Goal: Information Seeking & Learning: Check status

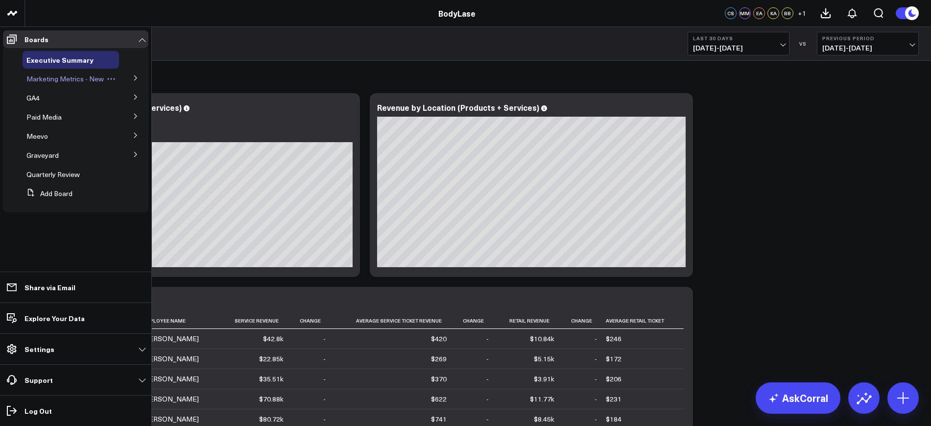
click at [54, 79] on span "Marketing Metrics - New" at bounding box center [64, 78] width 77 height 9
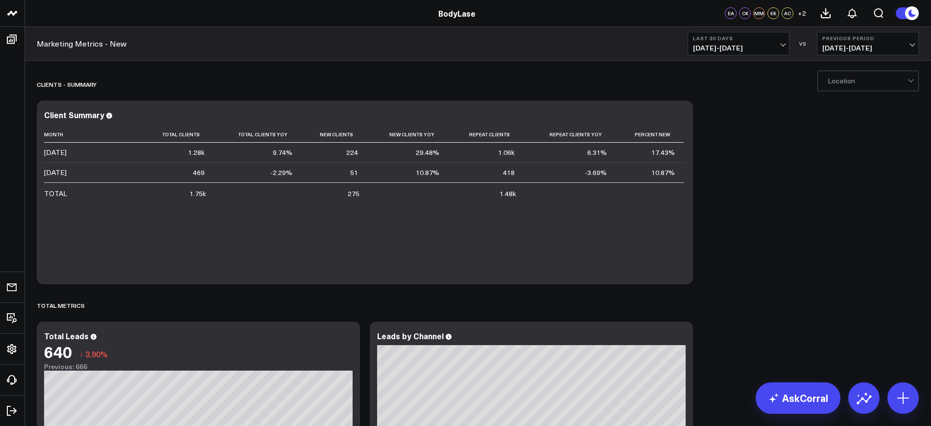
click at [857, 81] on div at bounding box center [868, 81] width 80 height 20
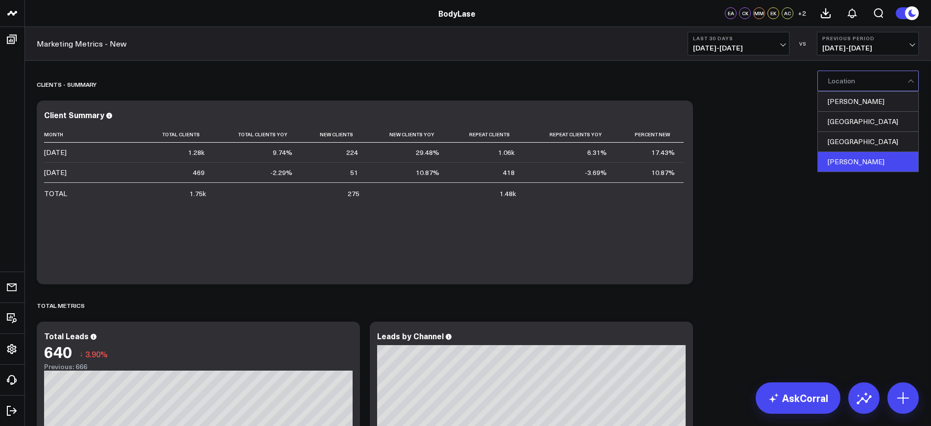
click at [837, 167] on div "Clayton" at bounding box center [868, 162] width 100 height 20
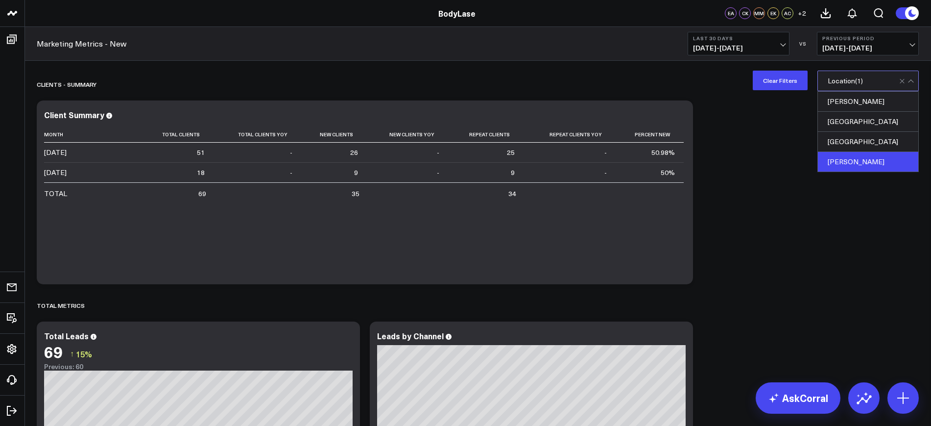
click at [747, 42] on button "Last 30 Days 07/12/25 - 08/10/25" at bounding box center [739, 44] width 102 height 24
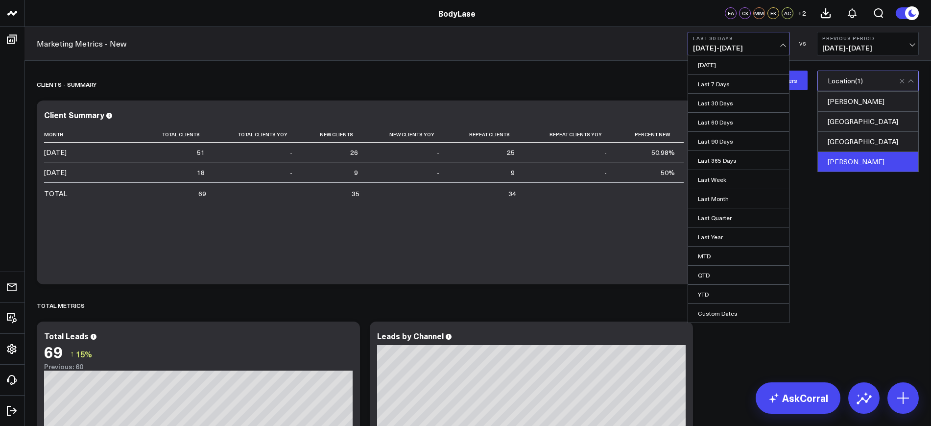
click at [702, 290] on link "YTD" at bounding box center [738, 294] width 101 height 19
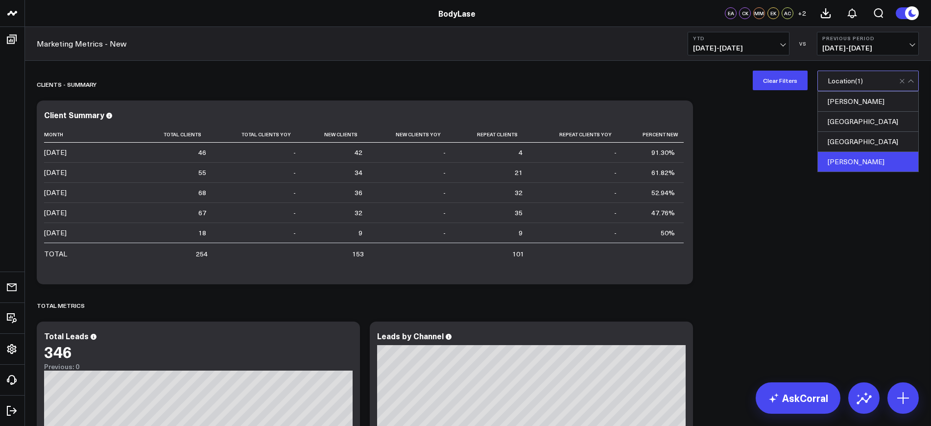
click at [776, 49] on span "01/01/25 - 08/10/25" at bounding box center [738, 48] width 91 height 8
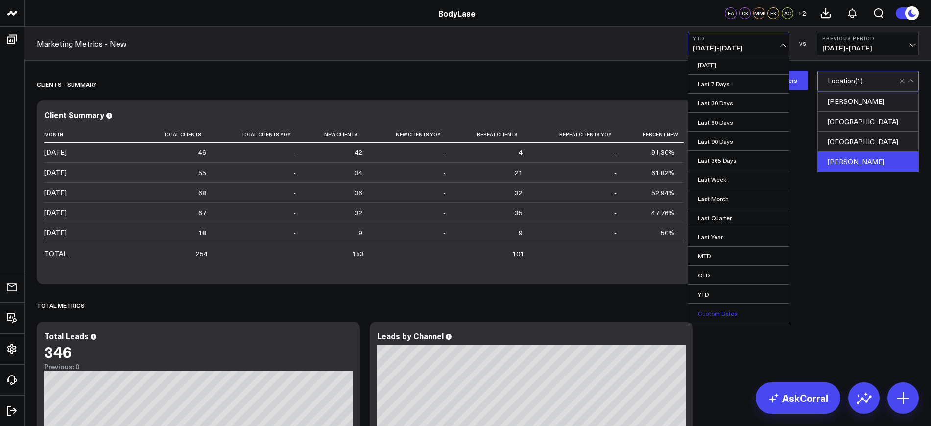
click at [699, 310] on link "Custom Dates" at bounding box center [738, 313] width 101 height 19
select select "7"
select select "2025"
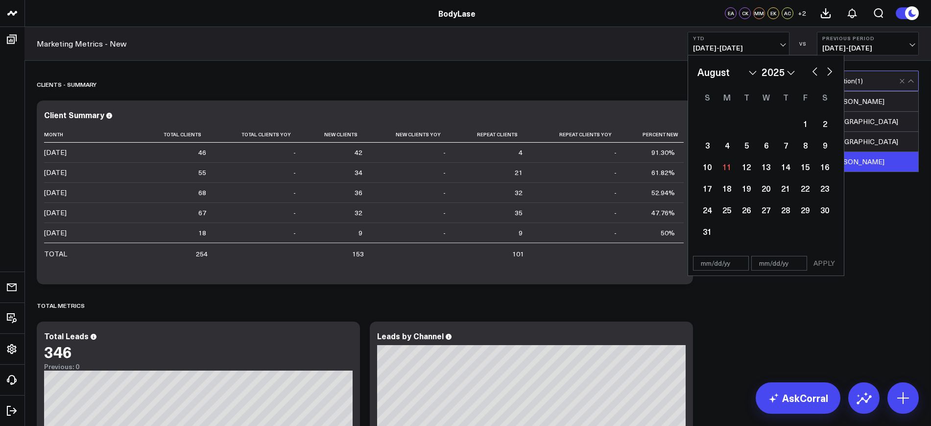
click at [726, 262] on input "text" at bounding box center [721, 263] width 56 height 15
select select "7"
select select "2025"
type input "01/01/25"
select select "2025"
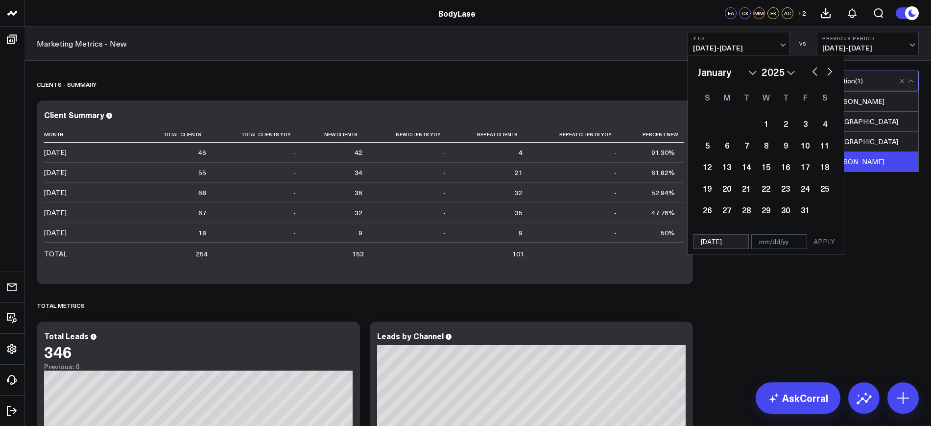
type input "01/01/25"
click at [799, 240] on input "text" at bounding box center [780, 241] width 56 height 15
select select "2025"
type input "0"
select select "2025"
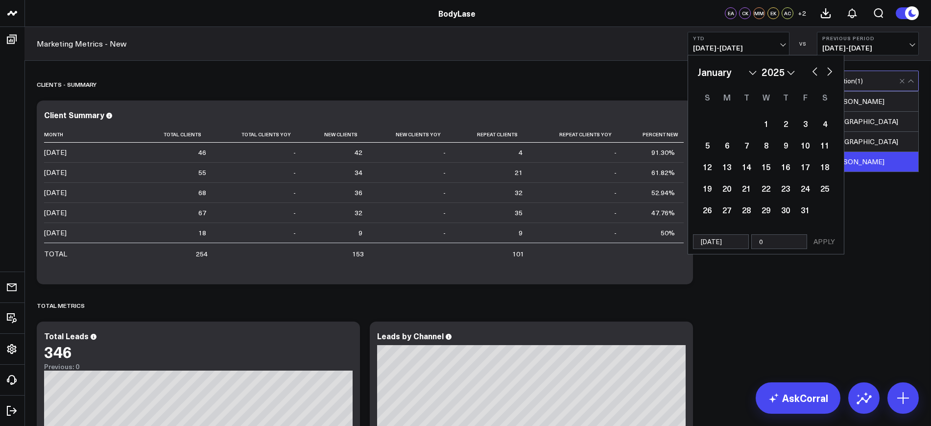
type input "07"
select select "2025"
type input "07/31"
select select "2025"
type input "07/31/2"
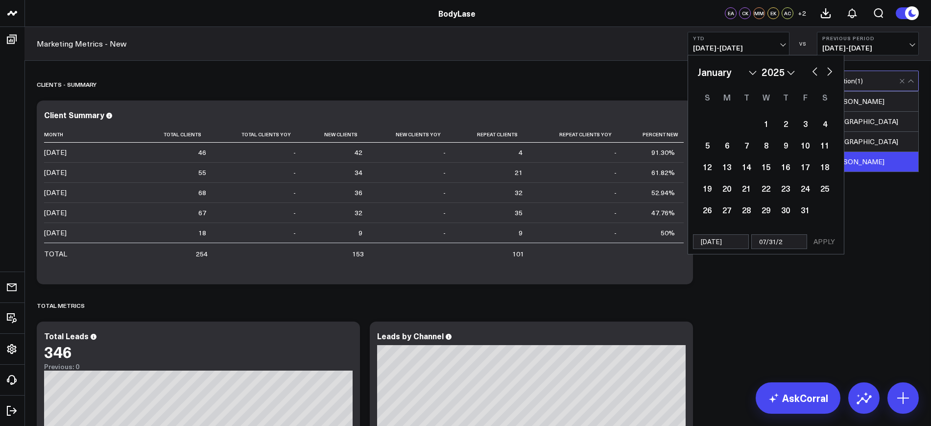
select select "2025"
type input "07/31/25"
select select "2025"
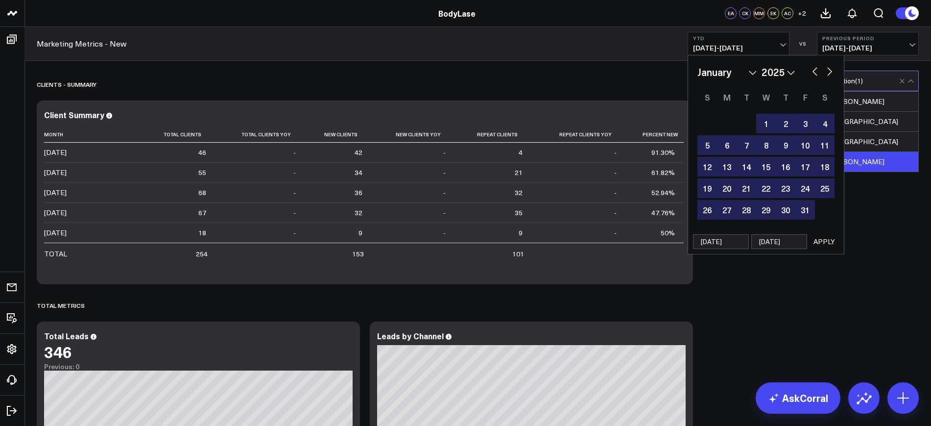
type input "07/31/25"
click at [822, 238] on button "APPLY" at bounding box center [824, 241] width 29 height 15
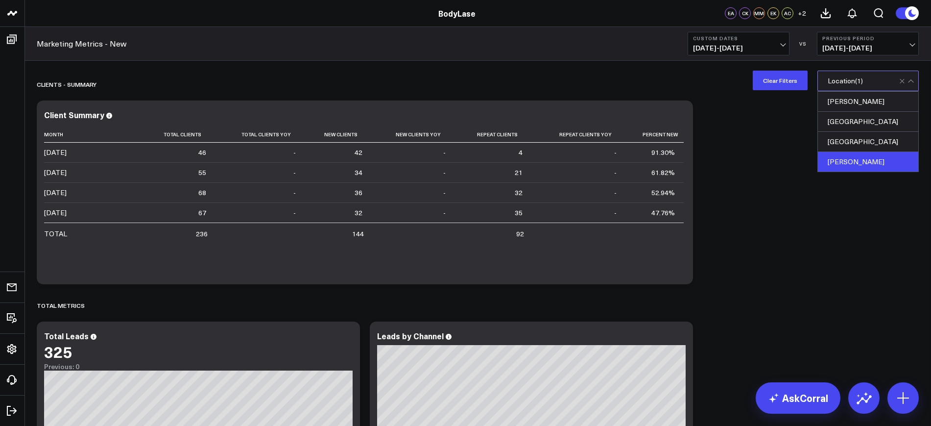
click at [876, 48] on span "06/03/24 - 12/31/24" at bounding box center [868, 48] width 91 height 8
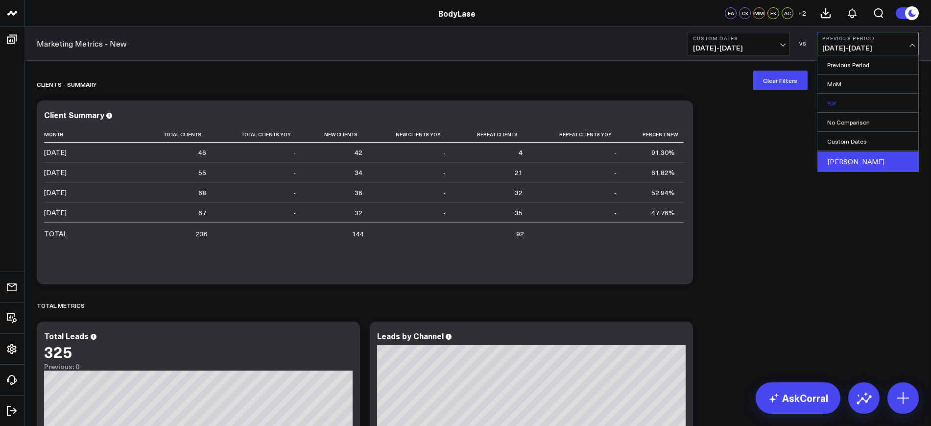
click at [840, 95] on link "YoY" at bounding box center [868, 103] width 101 height 19
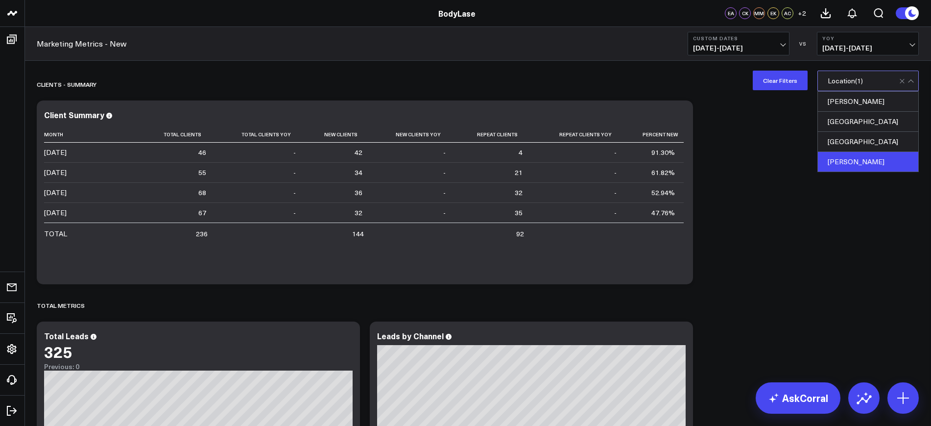
click at [762, 73] on button "Clear Filters" at bounding box center [780, 81] width 55 height 20
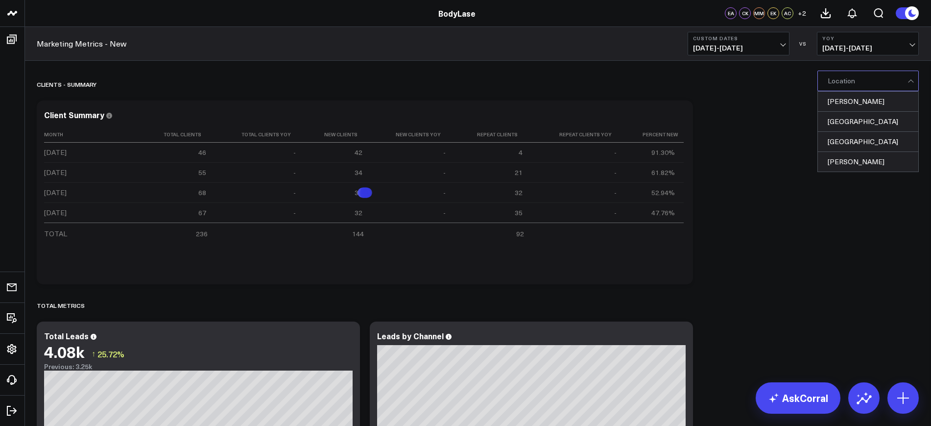
click at [847, 139] on div "[GEOGRAPHIC_DATA]" at bounding box center [868, 142] width 100 height 20
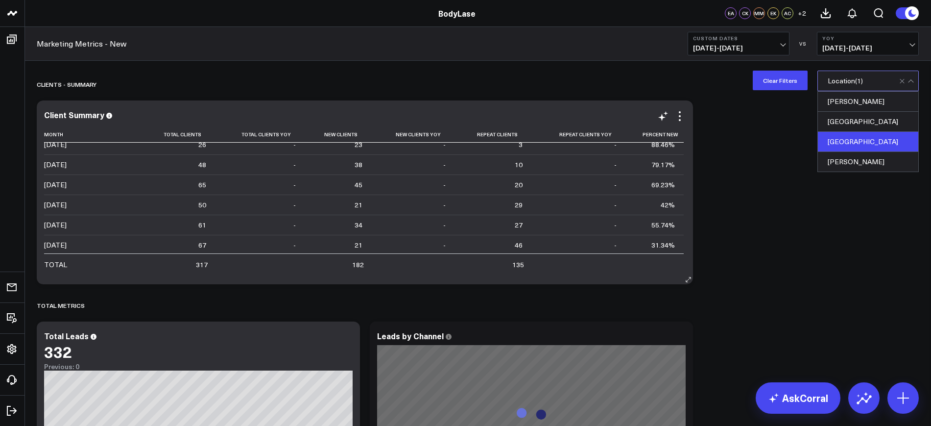
scroll to position [9, 0]
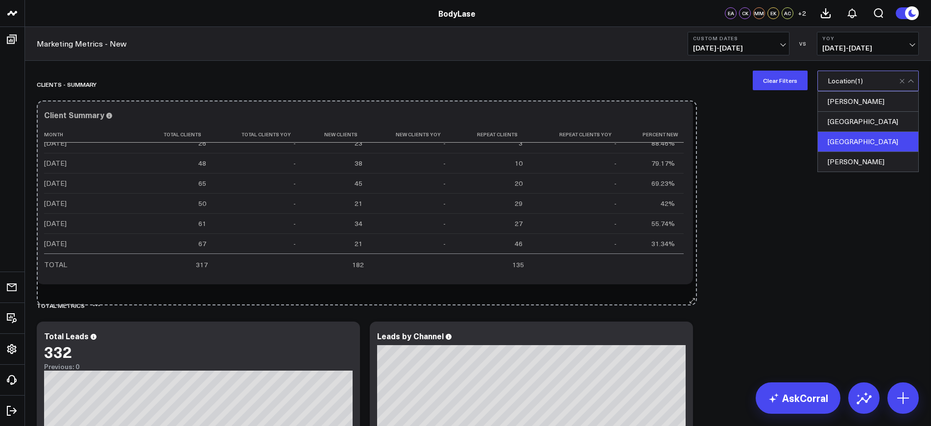
drag, startPoint x: 688, startPoint y: 278, endPoint x: 692, endPoint y: 299, distance: 21.4
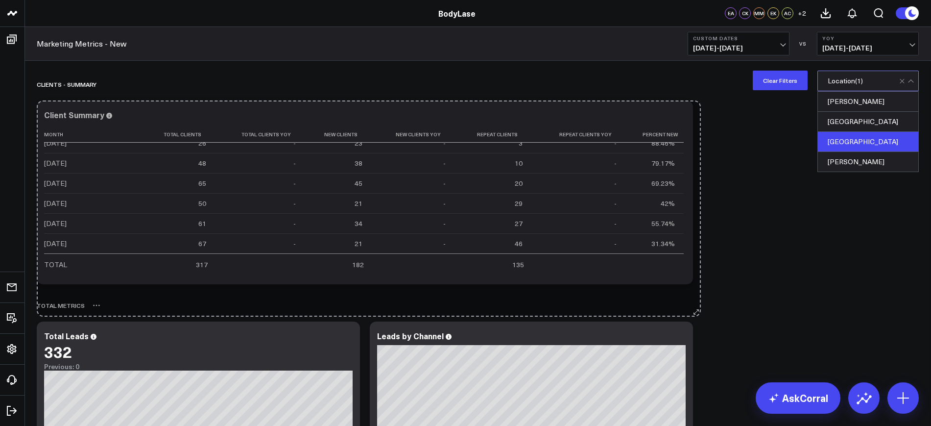
drag, startPoint x: 689, startPoint y: 280, endPoint x: 697, endPoint y: 313, distance: 33.3
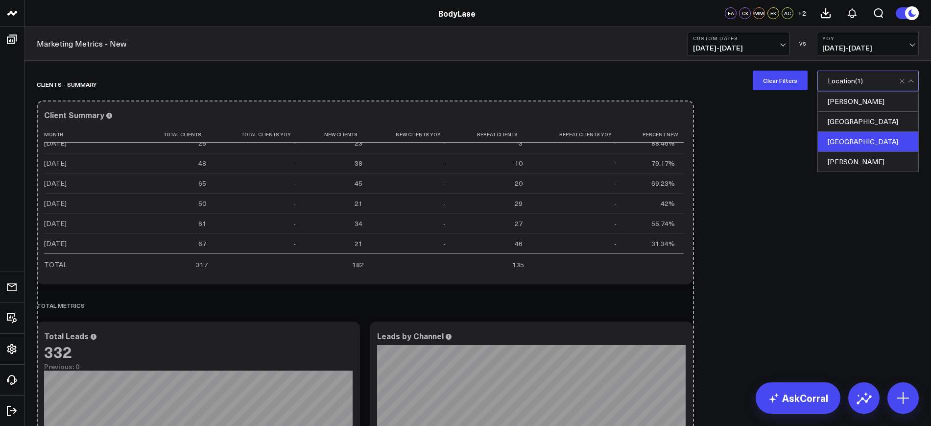
scroll to position [0, 0]
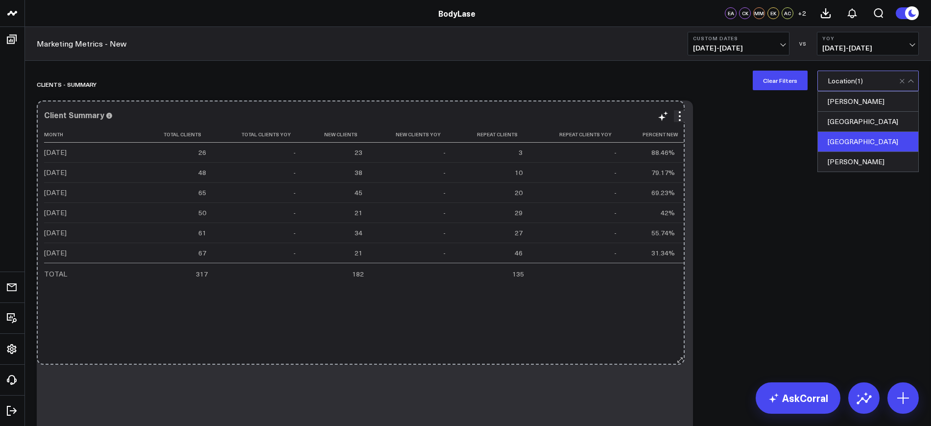
drag, startPoint x: 692, startPoint y: 278, endPoint x: 684, endPoint y: 358, distance: 80.8
click at [684, 358] on div "Client Summary Month Total Clients Total Clients Yoy New Clients New Clients Yo…" at bounding box center [365, 288] width 657 height 377
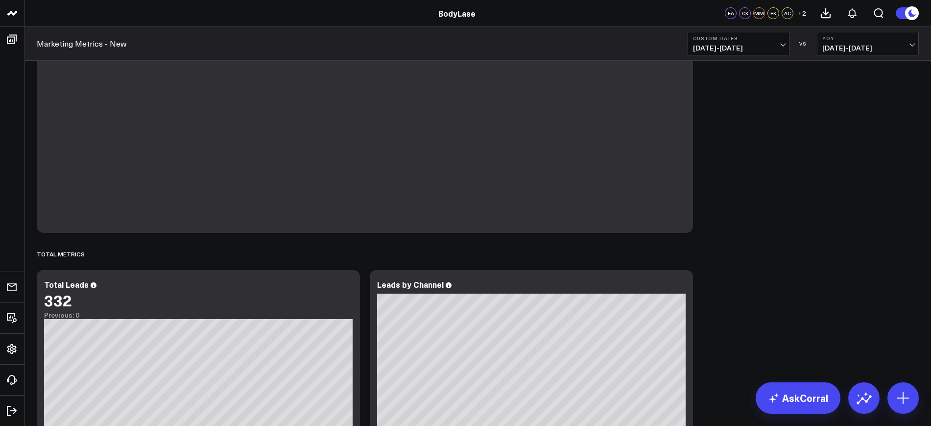
scroll to position [123, 0]
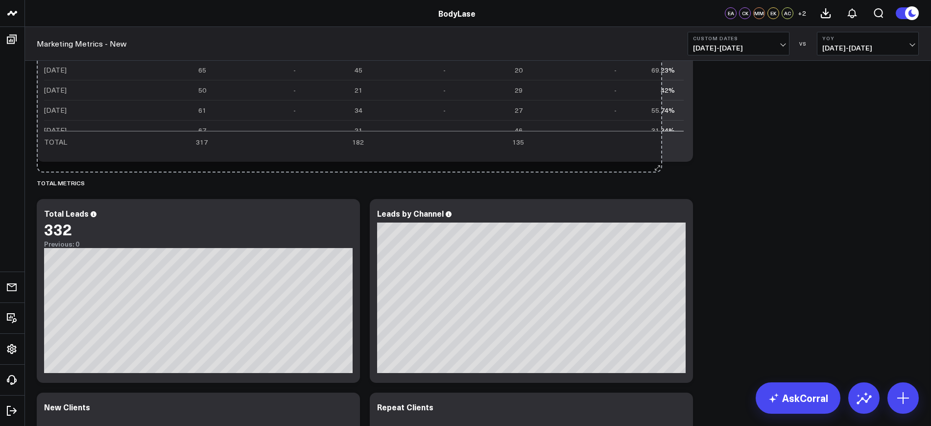
drag, startPoint x: 686, startPoint y: 351, endPoint x: 656, endPoint y: 168, distance: 185.8
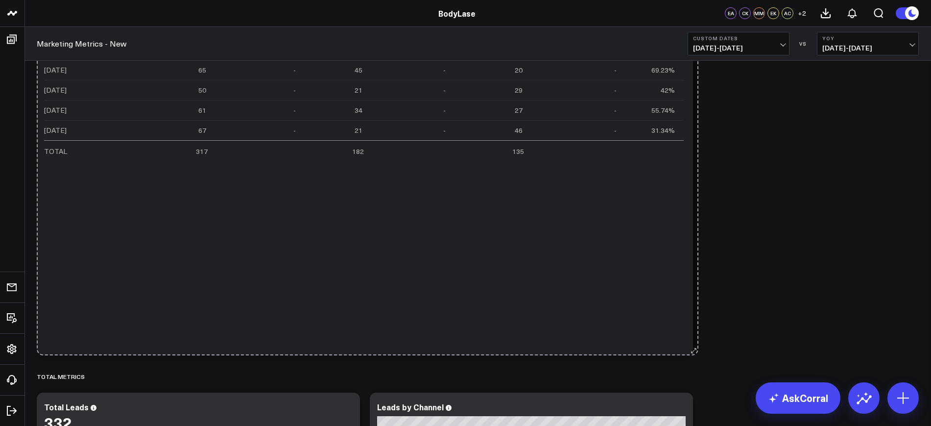
drag, startPoint x: 688, startPoint y: 160, endPoint x: 693, endPoint y: 378, distance: 217.6
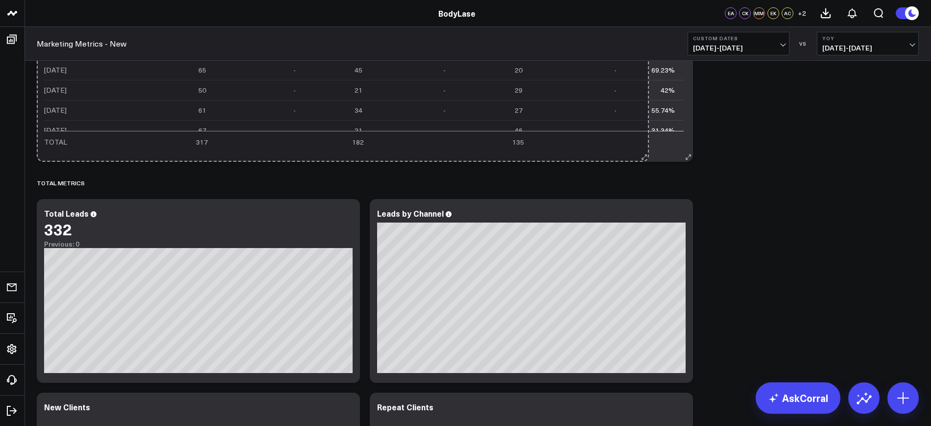
drag, startPoint x: 688, startPoint y: 349, endPoint x: 643, endPoint y: 74, distance: 279.0
click at [643, 74] on div "Client Summary Month Total Clients Total Clients Yoy New Clients New Clients Yo…" at bounding box center [365, 70] width 657 height 184
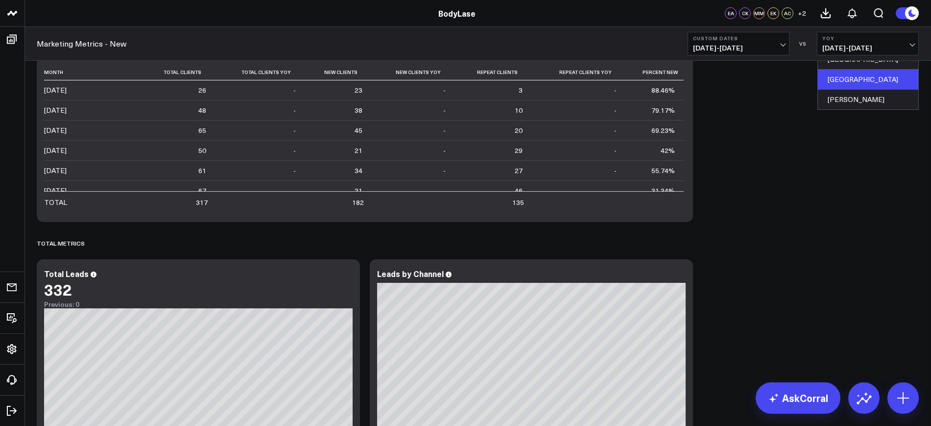
scroll to position [0, 0]
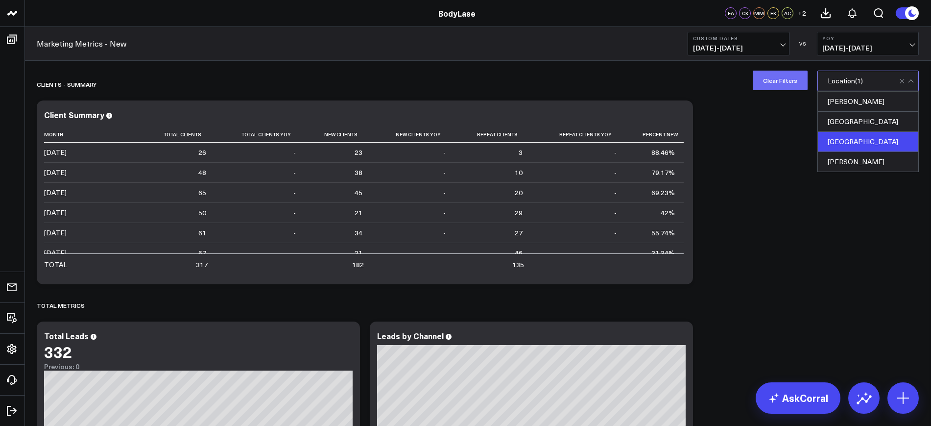
click at [787, 85] on button "Clear Filters" at bounding box center [780, 81] width 55 height 20
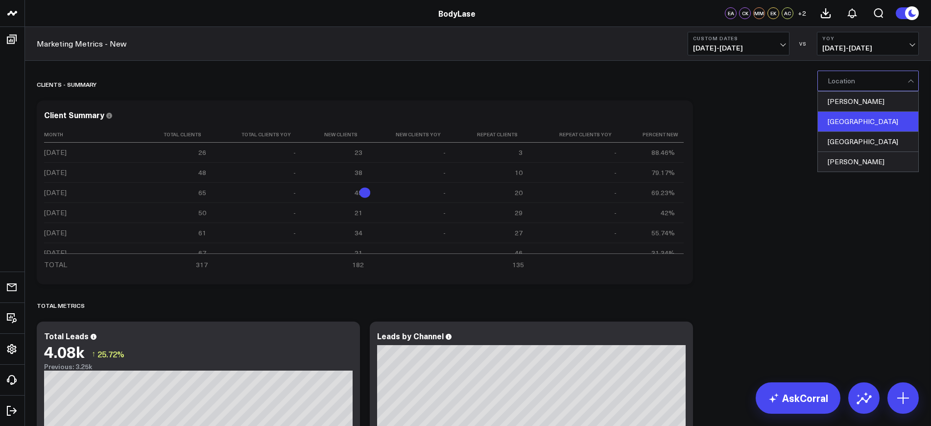
click at [847, 119] on div "[GEOGRAPHIC_DATA]" at bounding box center [868, 122] width 100 height 20
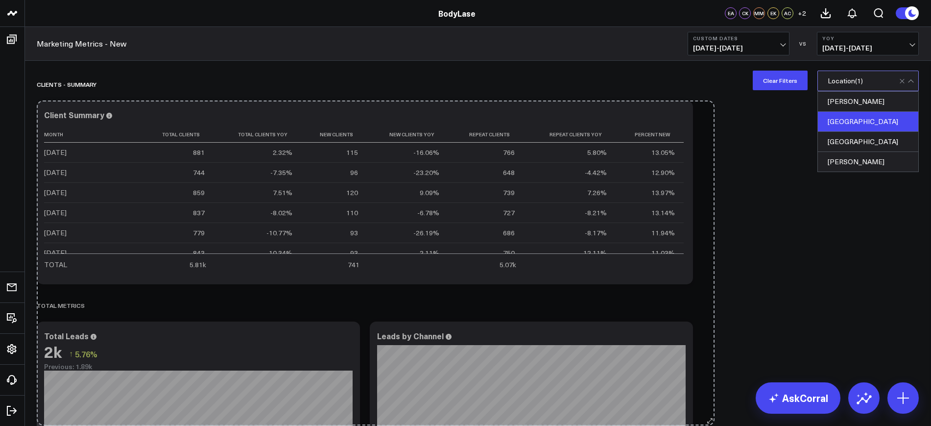
drag, startPoint x: 690, startPoint y: 278, endPoint x: 711, endPoint y: 419, distance: 142.8
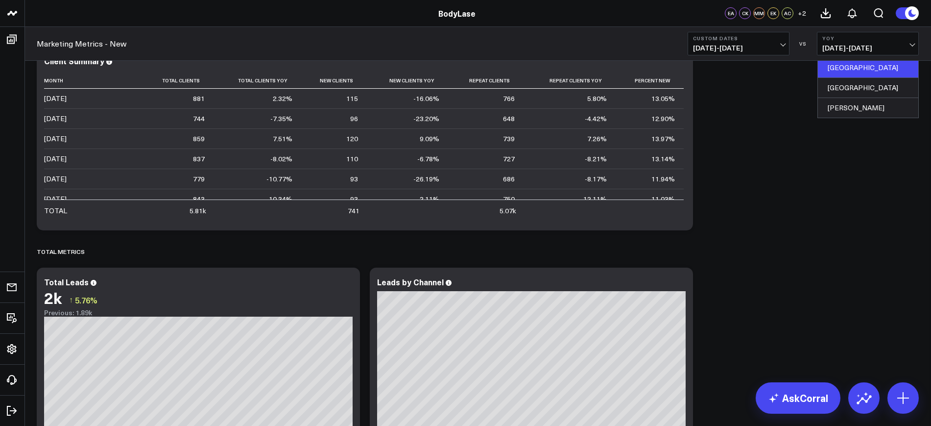
scroll to position [61, 0]
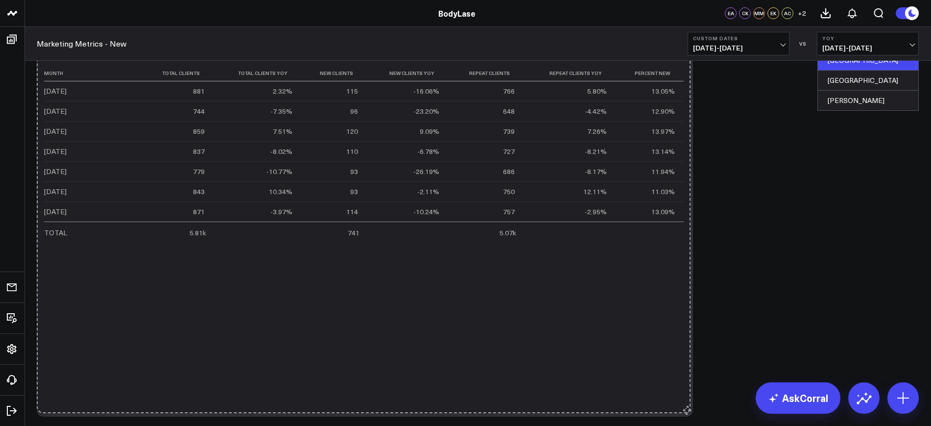
drag, startPoint x: 691, startPoint y: 218, endPoint x: 689, endPoint y: 408, distance: 190.1
click at [689, 408] on icon at bounding box center [688, 411] width 7 height 7
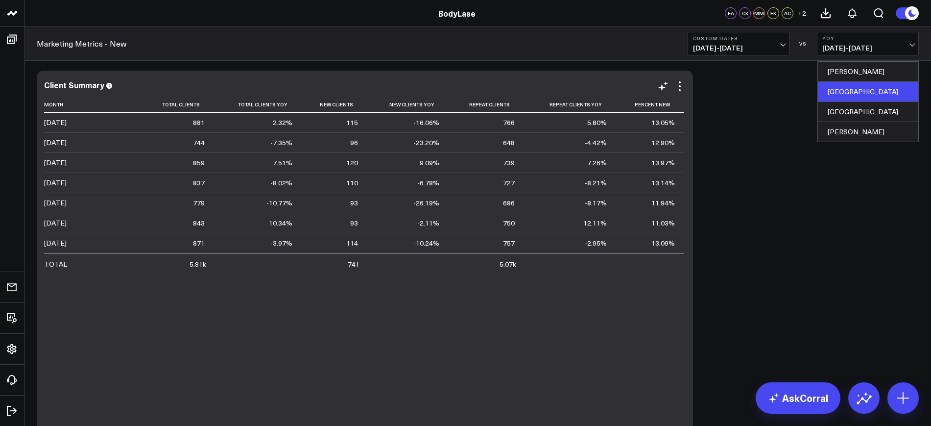
scroll to position [0, 0]
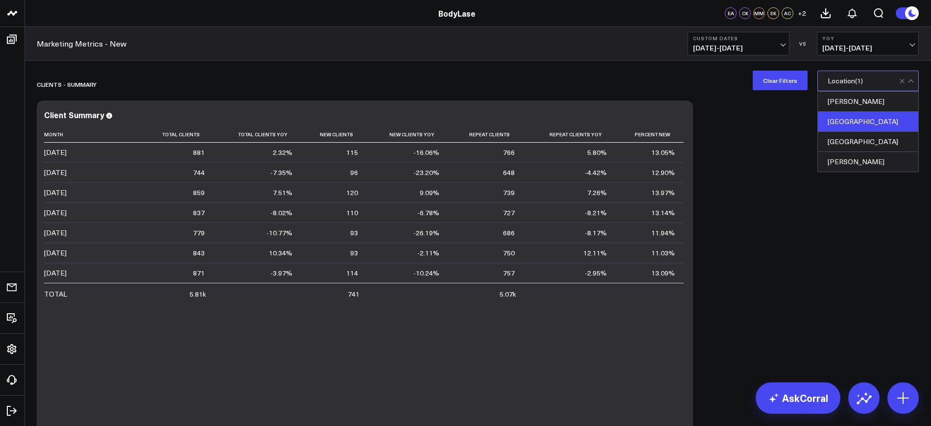
click at [772, 73] on button "Clear Filters" at bounding box center [780, 81] width 55 height 20
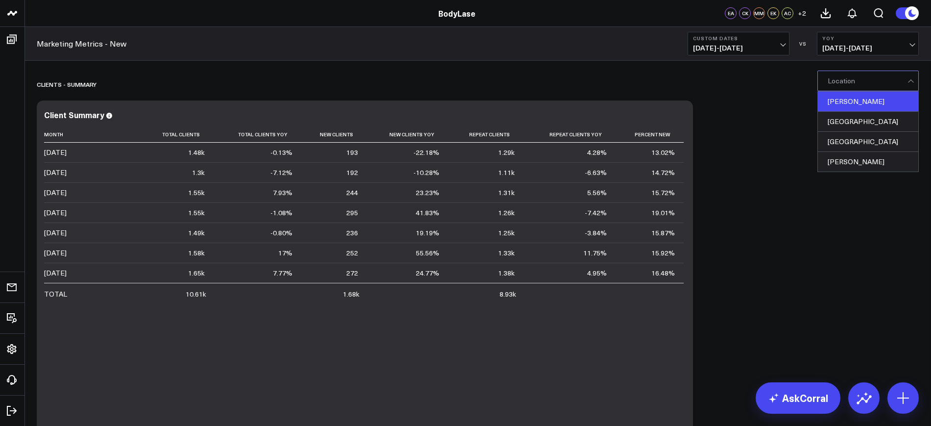
click at [849, 101] on div "[PERSON_NAME]" at bounding box center [868, 102] width 100 height 20
click at [784, 81] on button "Clear Filters" at bounding box center [780, 81] width 55 height 20
click at [836, 102] on div "[PERSON_NAME]" at bounding box center [868, 102] width 100 height 20
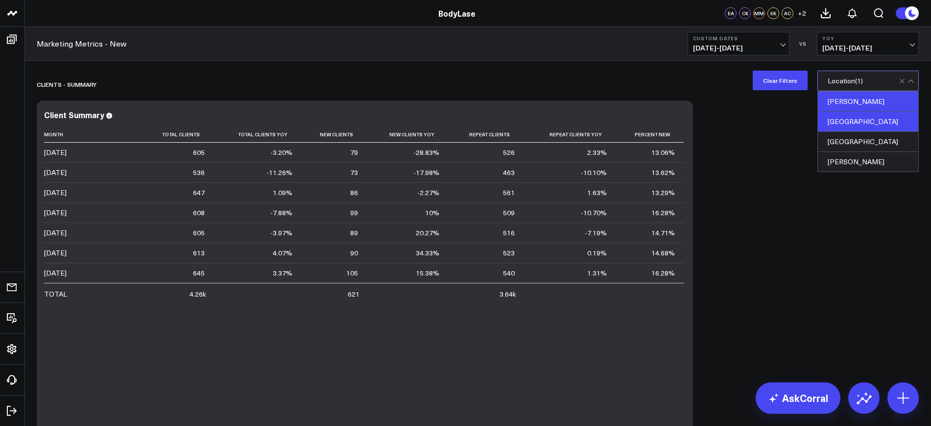
click at [863, 114] on div "[GEOGRAPHIC_DATA]" at bounding box center [868, 122] width 100 height 20
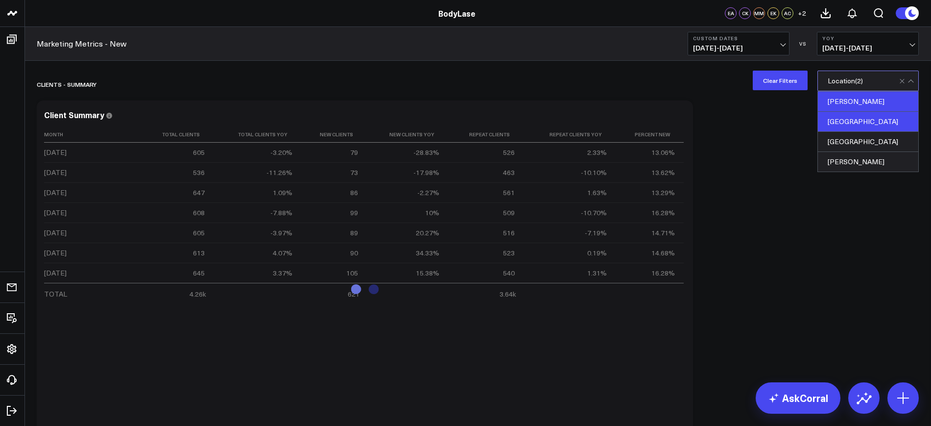
click at [858, 98] on div "[PERSON_NAME]" at bounding box center [868, 102] width 100 height 20
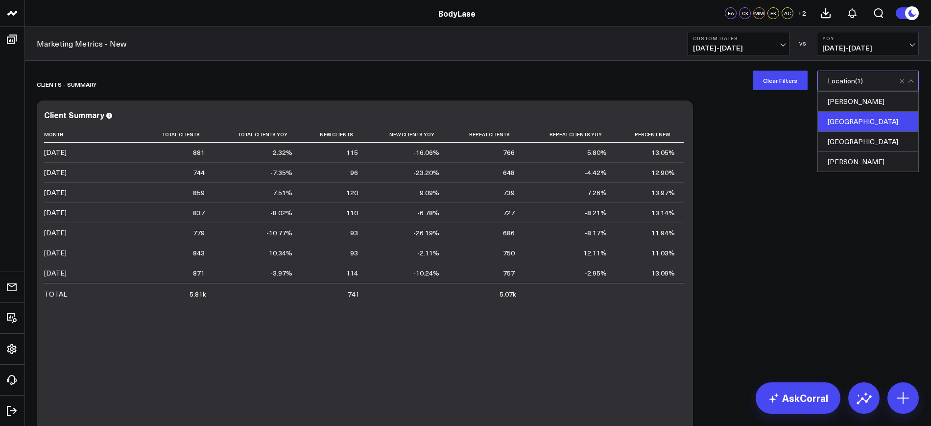
click at [786, 76] on button "Clear Filters" at bounding box center [780, 81] width 55 height 20
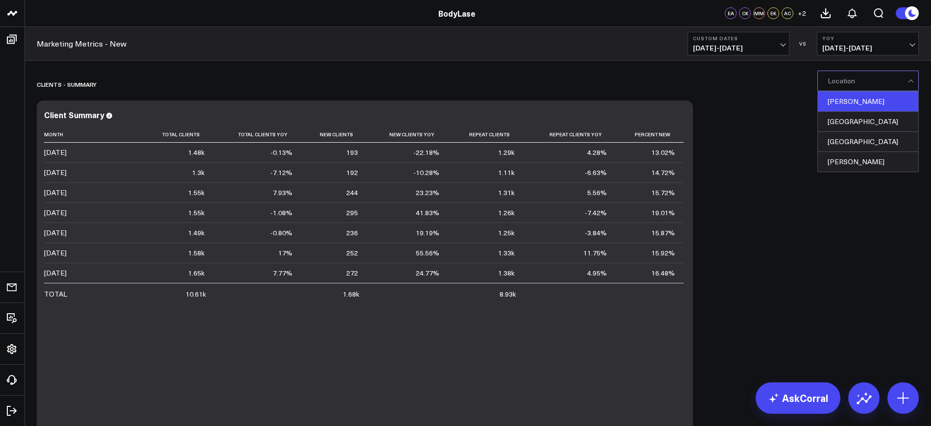
click at [843, 101] on div "[PERSON_NAME]" at bounding box center [868, 102] width 100 height 20
click at [768, 79] on button "Clear Filters" at bounding box center [780, 81] width 55 height 20
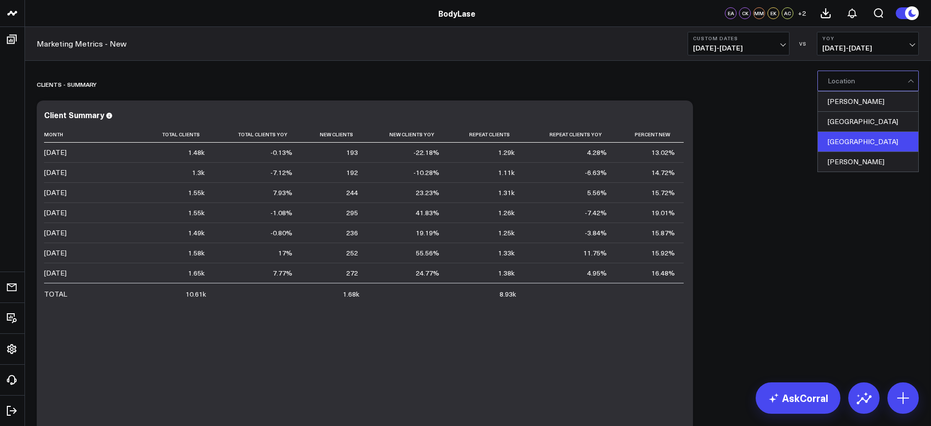
click at [849, 143] on div "[GEOGRAPHIC_DATA]" at bounding box center [868, 142] width 100 height 20
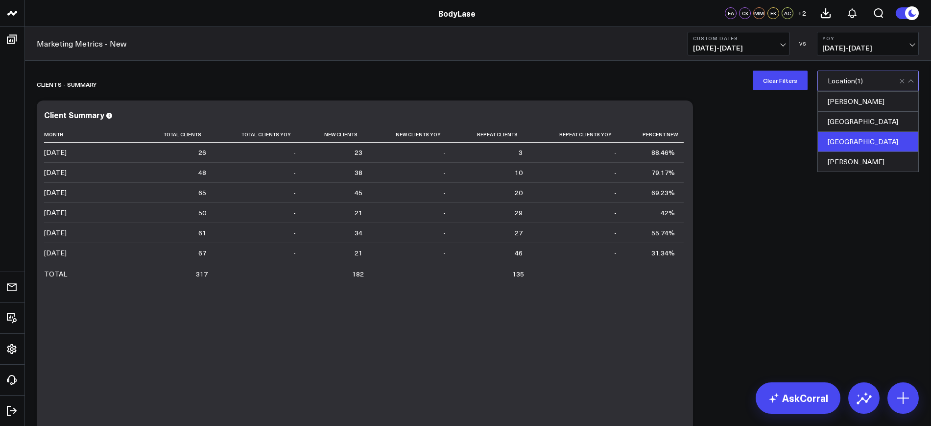
click at [785, 84] on button "Clear Filters" at bounding box center [780, 81] width 55 height 20
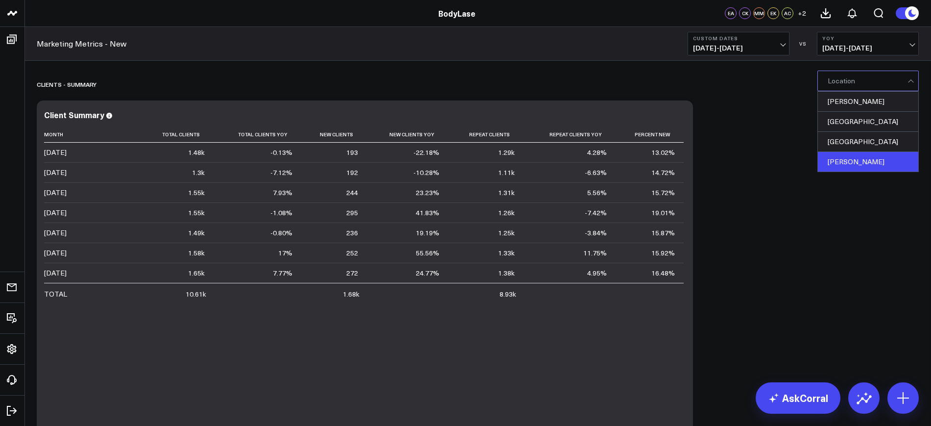
click at [835, 158] on div "Clayton" at bounding box center [868, 162] width 100 height 20
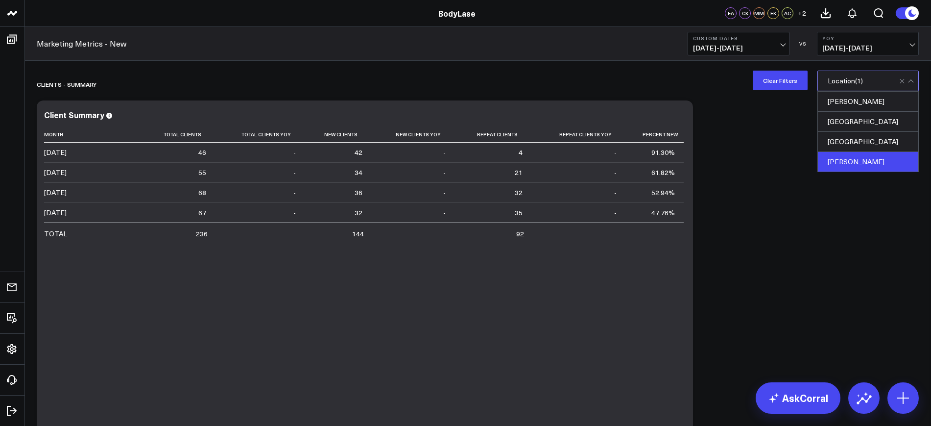
click at [766, 81] on button "Clear Filters" at bounding box center [780, 81] width 55 height 20
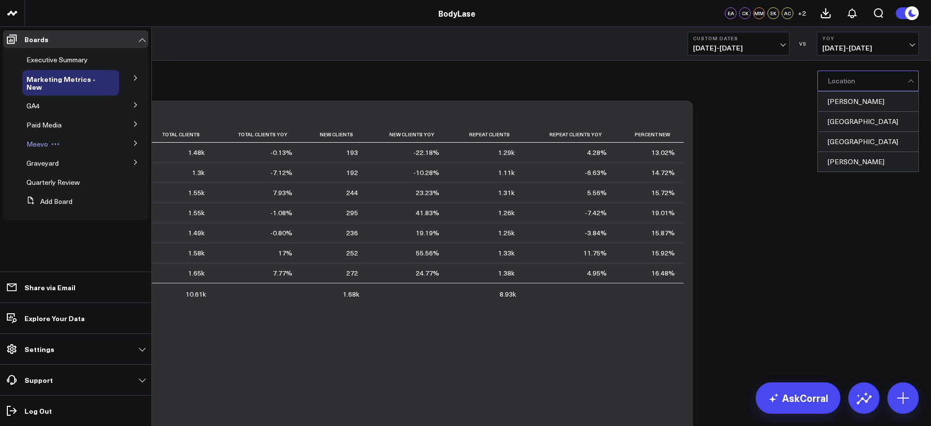
click at [46, 144] on span "Meevo" at bounding box center [37, 143] width 22 height 9
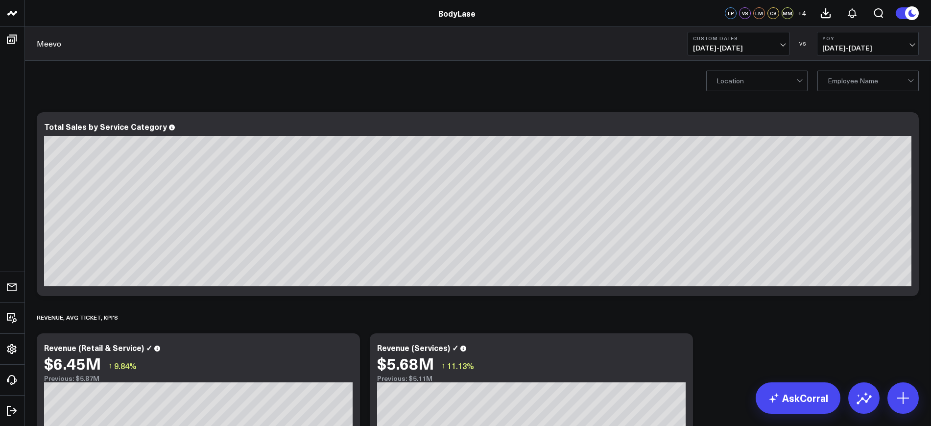
click at [736, 44] on span "01/01/25 - 07/31/25" at bounding box center [738, 48] width 91 height 8
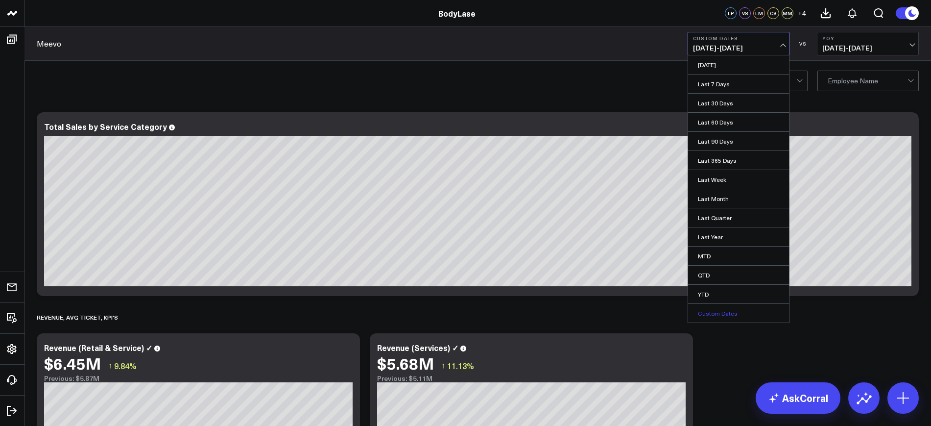
click at [712, 307] on link "Custom Dates" at bounding box center [738, 313] width 101 height 19
select select "7"
select select "2025"
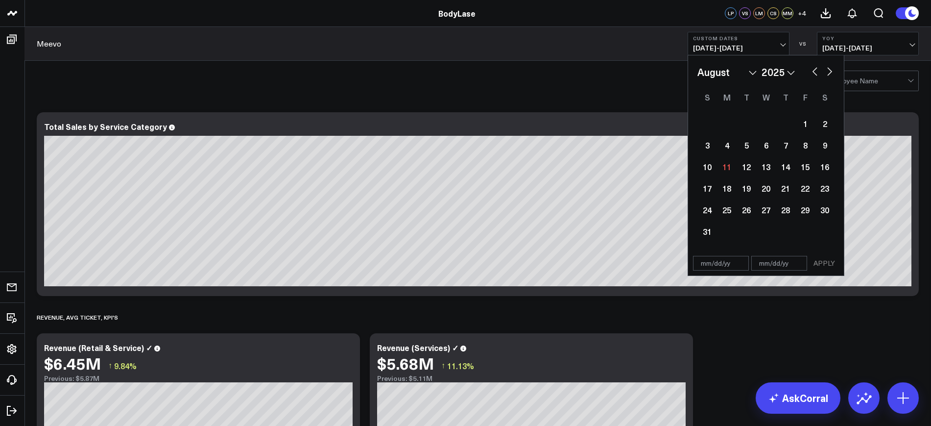
click at [725, 260] on input "text" at bounding box center [721, 263] width 56 height 15
select select "7"
select select "2025"
type input "01/01/25"
select select "2025"
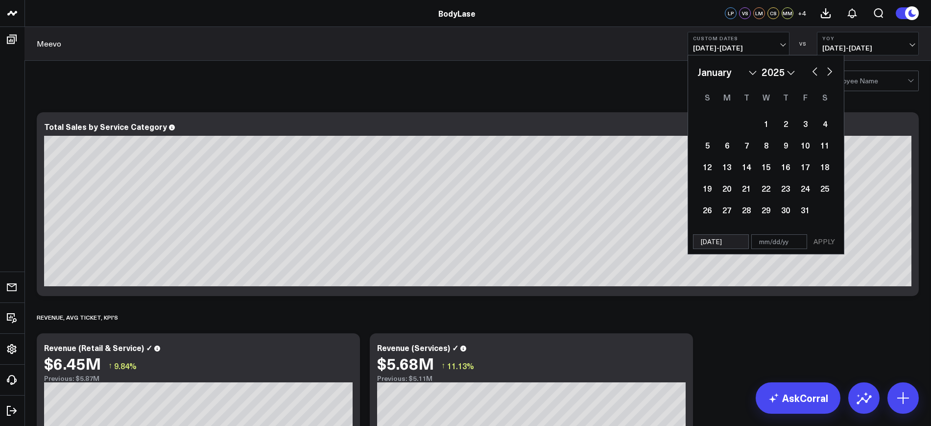
type input "01/01/25"
type input "0"
select select "2025"
type input "07"
select select "2025"
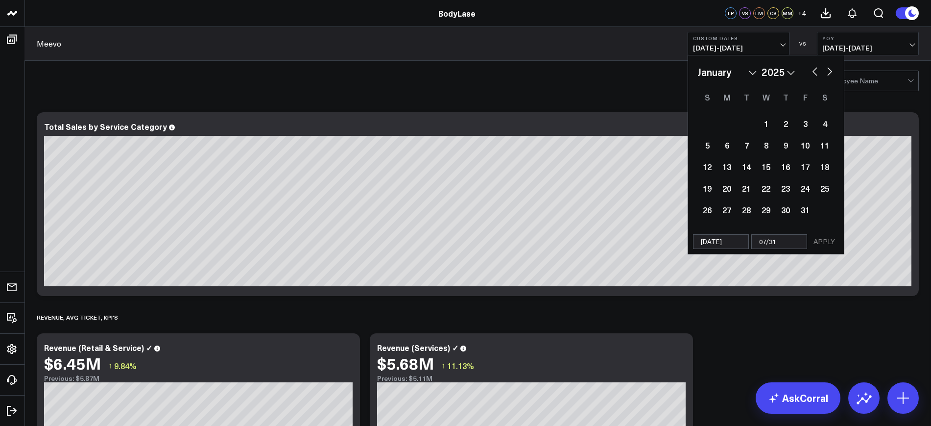
type input "07/31/2"
select select "2025"
type input "07/31/25"
select select "2025"
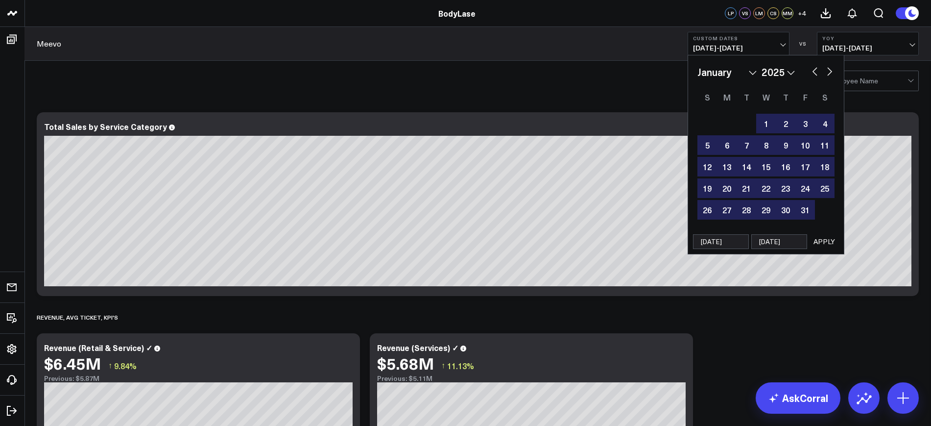
type input "07/31/25"
click at [810, 245] on button "APPLY" at bounding box center [824, 241] width 29 height 15
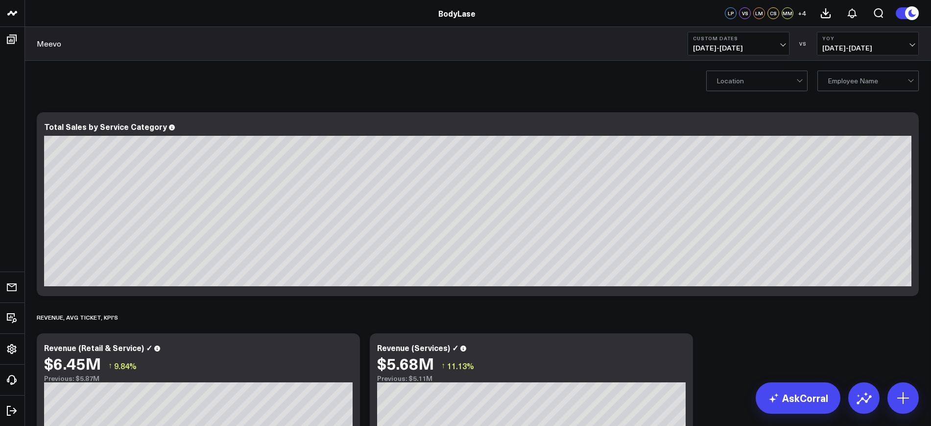
click at [852, 47] on span "01/01/24 - 07/31/24" at bounding box center [868, 48] width 91 height 8
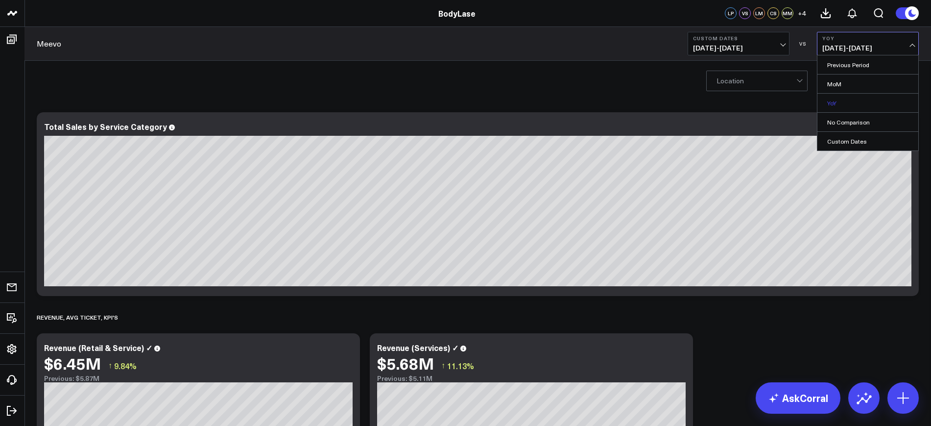
click at [839, 97] on link "YoY" at bounding box center [868, 103] width 101 height 19
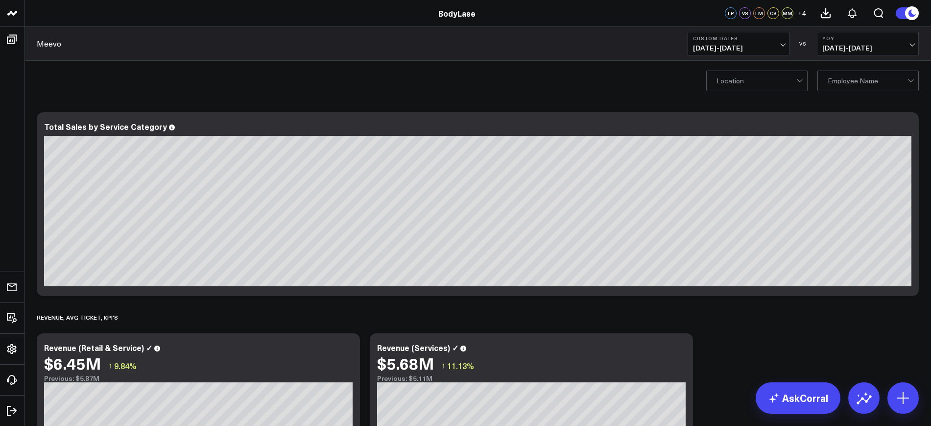
click at [742, 44] on span "01/01/25 - 07/31/25" at bounding box center [738, 48] width 91 height 8
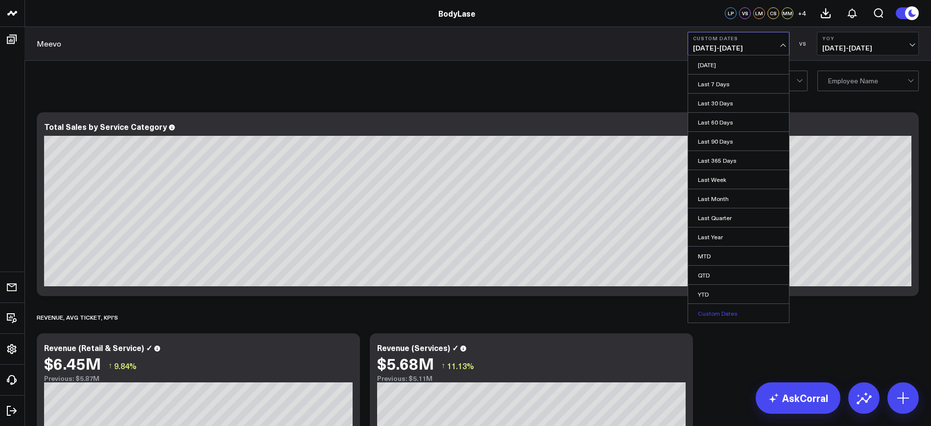
click at [710, 314] on link "Custom Dates" at bounding box center [738, 313] width 101 height 19
select select "7"
select select "2025"
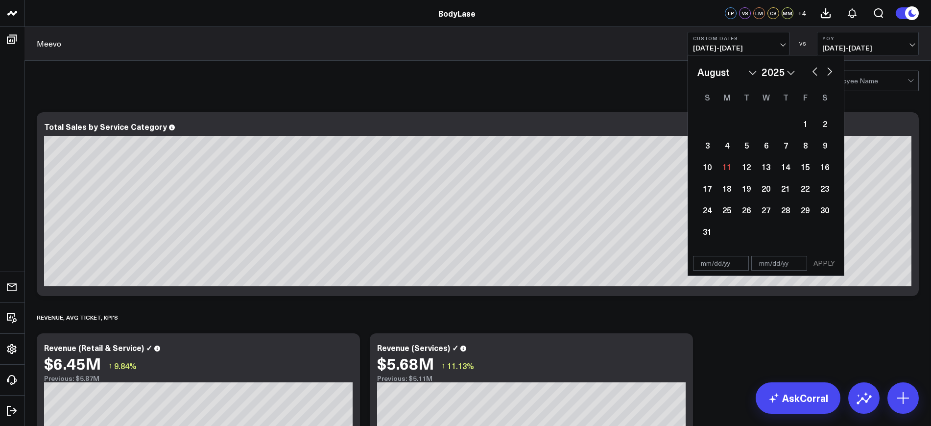
click at [727, 266] on input "text" at bounding box center [721, 263] width 56 height 15
select select "7"
select select "2025"
type input "01/01/25"
select select "2025"
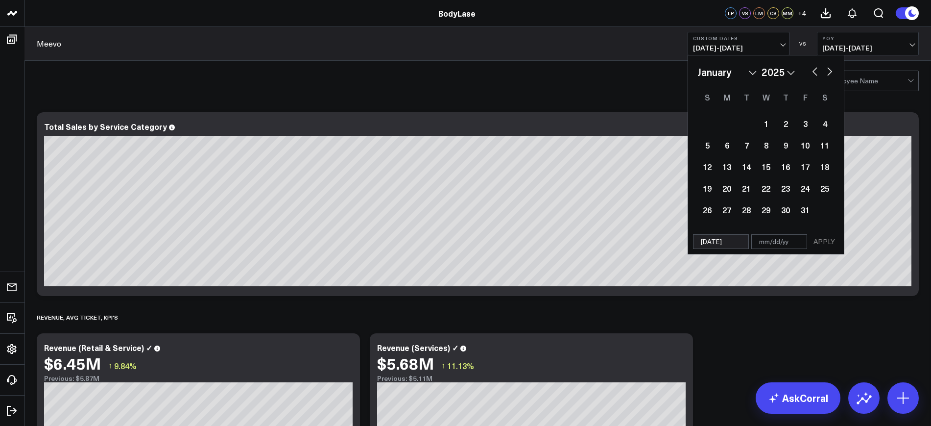
type input "01/01/25"
type input "0"
select select "2025"
type input "07"
select select "2025"
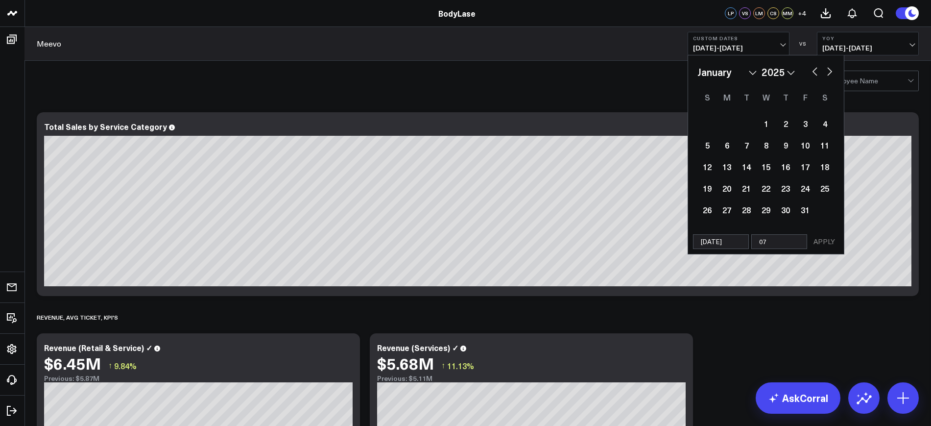
type input "07/3"
select select "2025"
type input "07/31"
select select "2025"
type input "07/31/25"
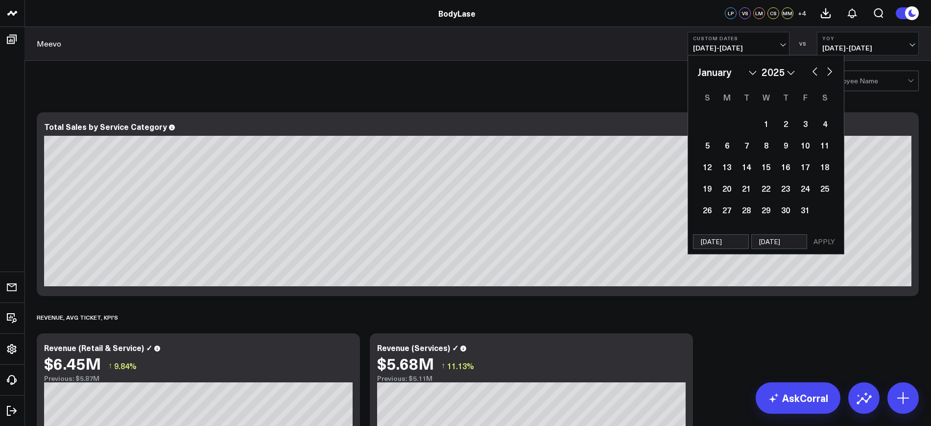
select select "2025"
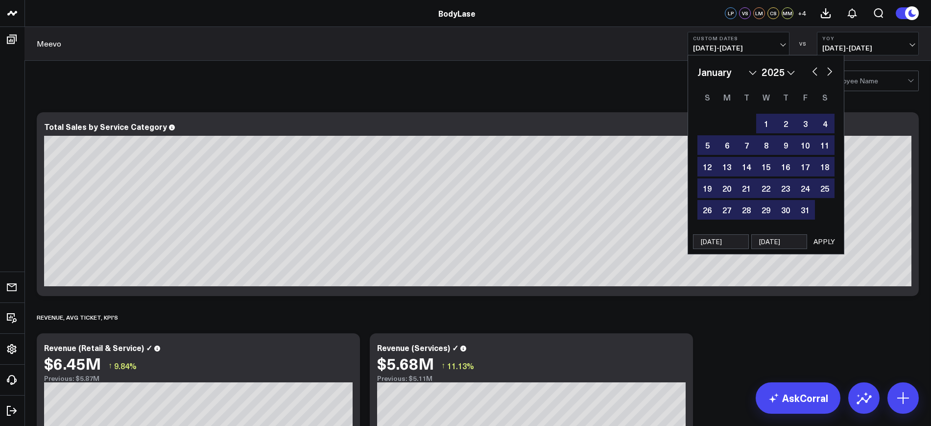
type input "07/31/25"
click at [823, 244] on button "APPLY" at bounding box center [824, 241] width 29 height 15
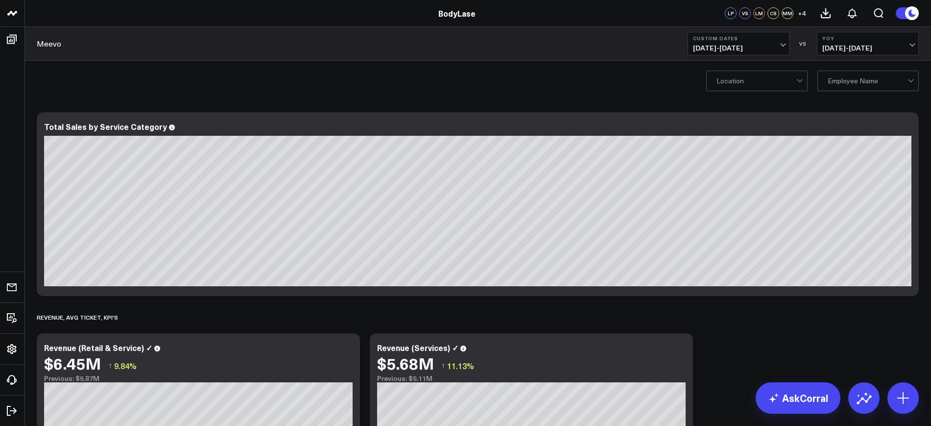
click at [775, 77] on div at bounding box center [757, 81] width 80 height 20
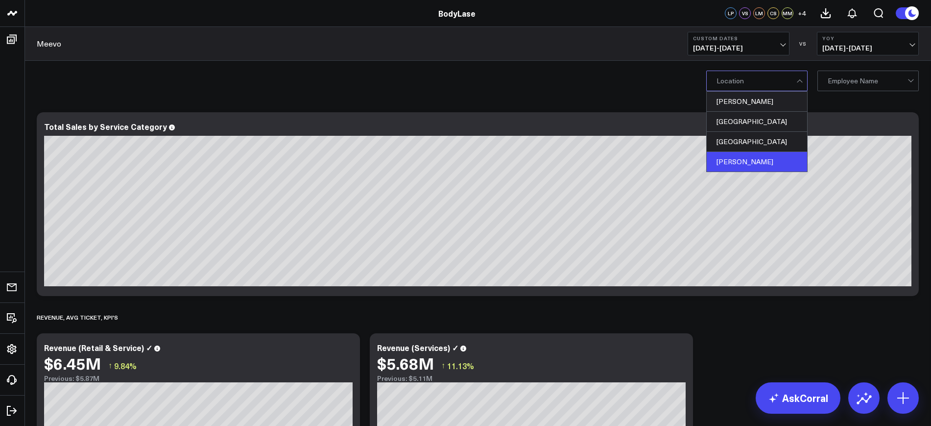
click at [732, 162] on div "Clayton" at bounding box center [757, 162] width 100 height 20
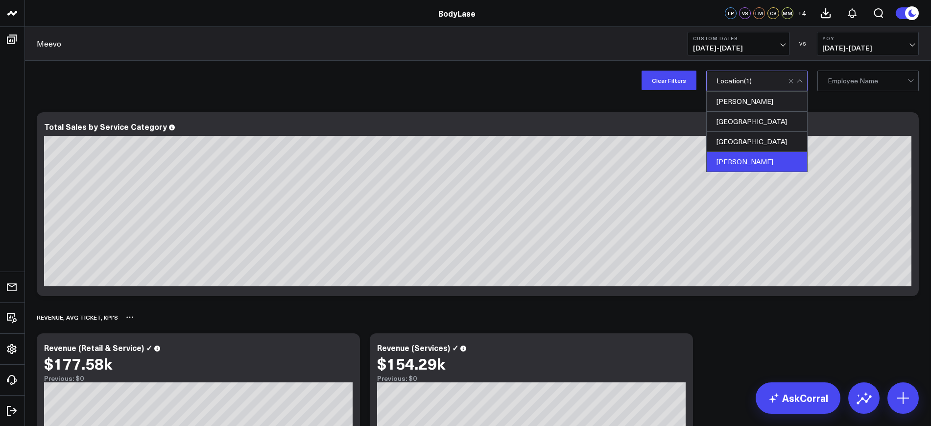
click at [366, 325] on div "Revenue, Avg Ticket, kpi's" at bounding box center [478, 317] width 882 height 23
click at [671, 89] on button "Clear Filters" at bounding box center [669, 81] width 55 height 20
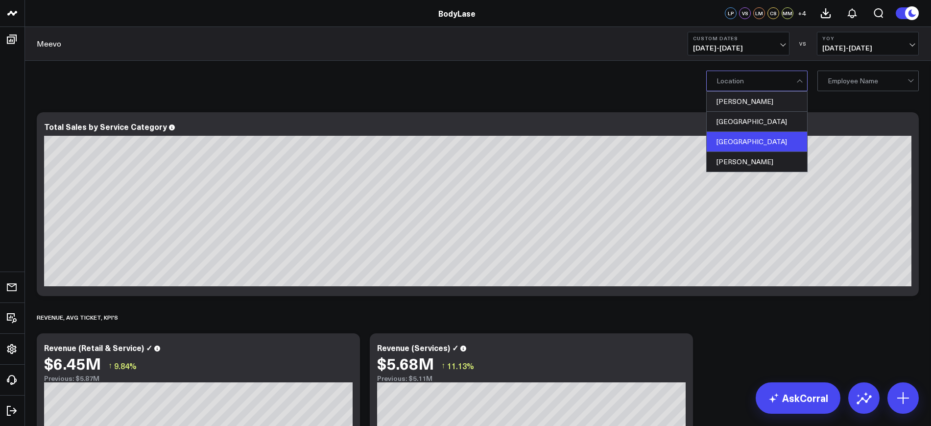
click at [747, 133] on div "[GEOGRAPHIC_DATA]" at bounding box center [757, 142] width 100 height 20
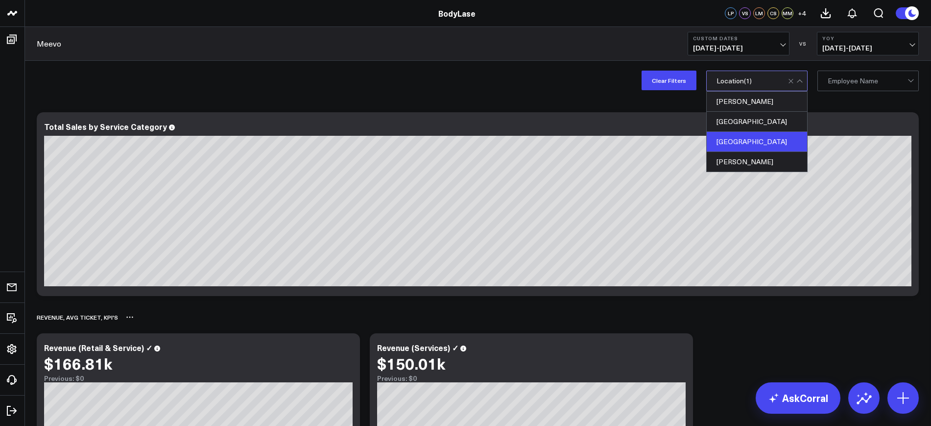
click at [363, 322] on div "Revenue, Avg Ticket, kpi's" at bounding box center [478, 317] width 882 height 23
click at [672, 63] on div "Clear Filters option Chapel Hill, selected. 4 results available. Use Up and Dow…" at bounding box center [478, 80] width 907 height 39
click at [677, 75] on button "Clear Filters" at bounding box center [669, 81] width 55 height 20
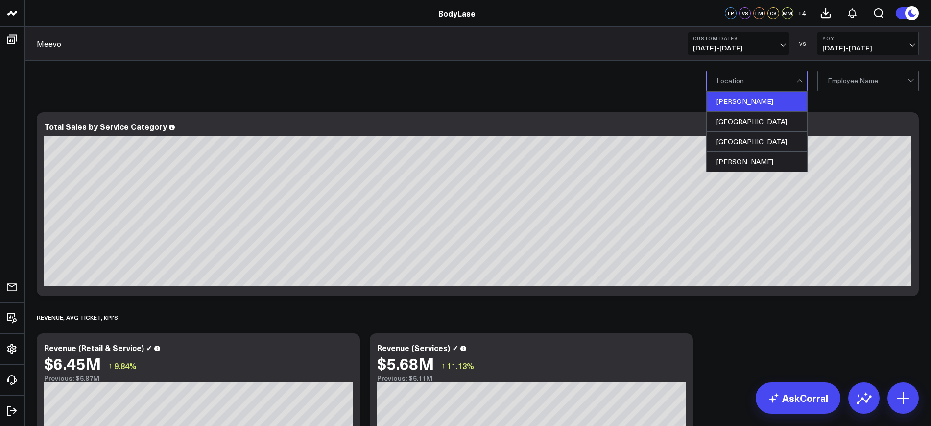
click at [746, 92] on div "[PERSON_NAME]" at bounding box center [757, 102] width 100 height 20
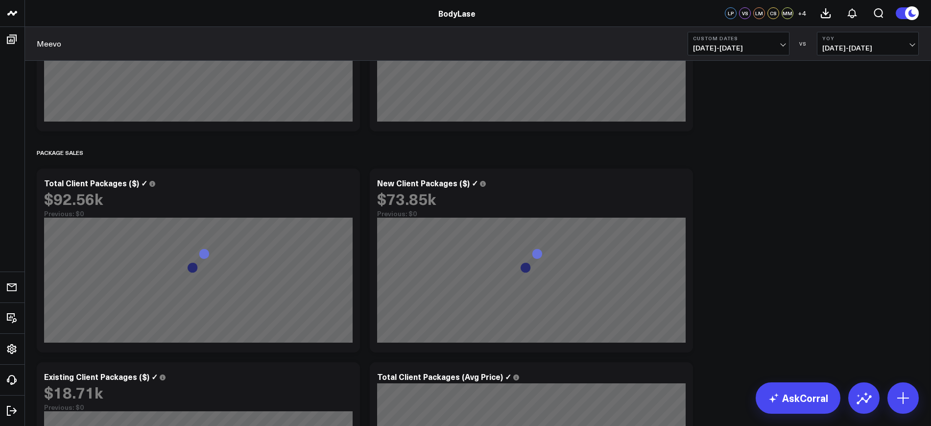
scroll to position [1838, 0]
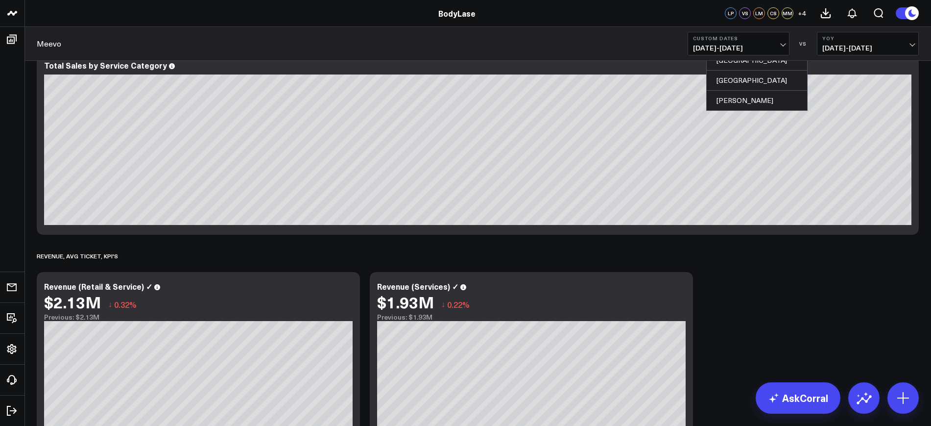
scroll to position [0, 0]
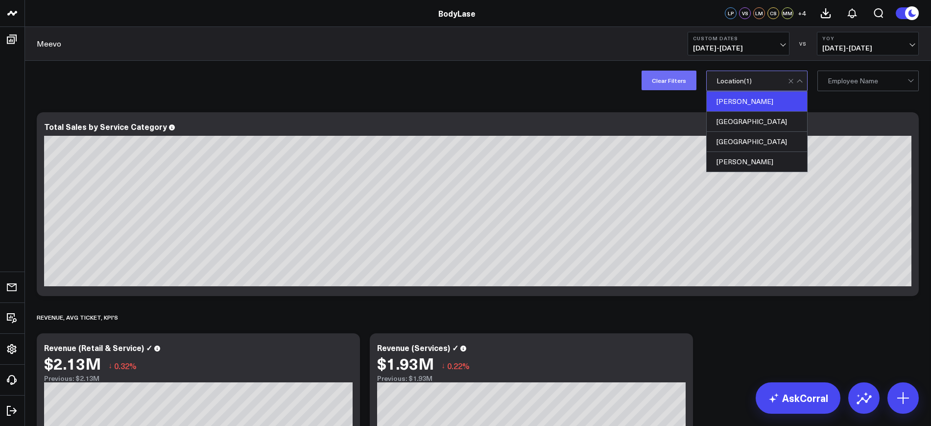
click at [675, 87] on button "Clear Filters" at bounding box center [669, 81] width 55 height 20
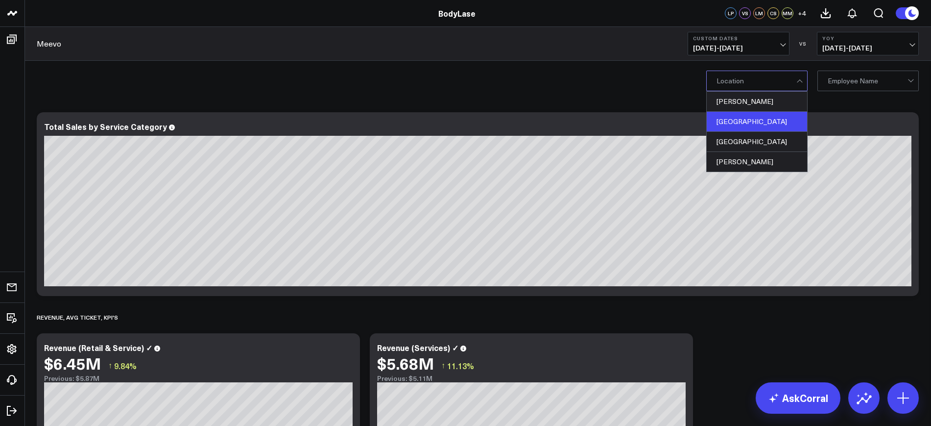
click at [757, 124] on div "[GEOGRAPHIC_DATA]" at bounding box center [757, 122] width 100 height 20
click at [369, 320] on div "Revenue, Avg Ticket, kpi's" at bounding box center [478, 317] width 882 height 23
click at [645, 74] on button "Clear Filters" at bounding box center [669, 81] width 55 height 20
click at [741, 99] on div "[PERSON_NAME]" at bounding box center [757, 102] width 100 height 20
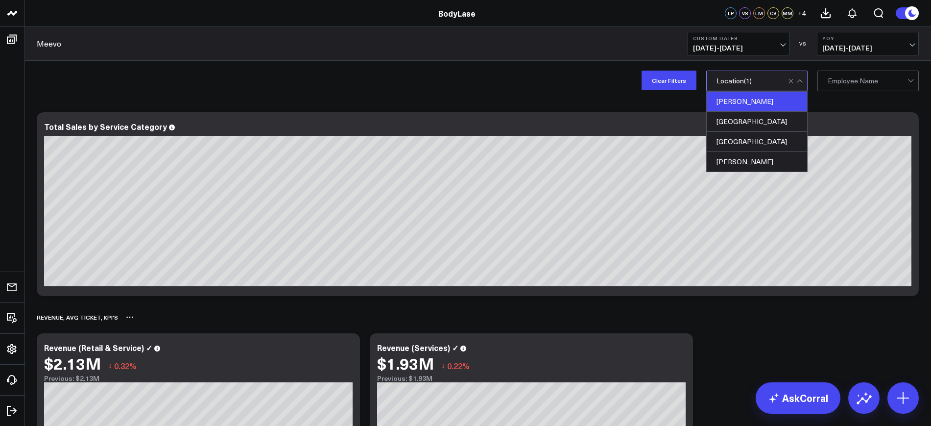
click at [364, 328] on div "Revenue, Avg Ticket, kpi's" at bounding box center [478, 317] width 882 height 23
click at [668, 87] on button "Clear Filters" at bounding box center [669, 81] width 55 height 20
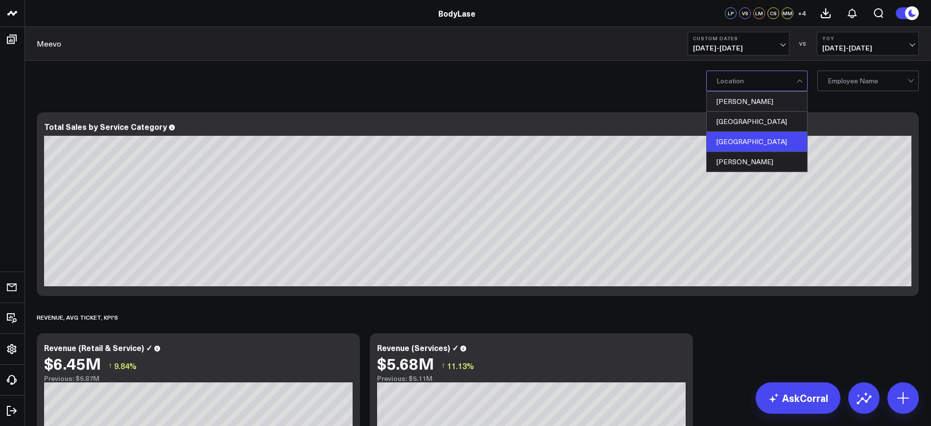
click at [741, 135] on div "[GEOGRAPHIC_DATA]" at bounding box center [757, 142] width 100 height 20
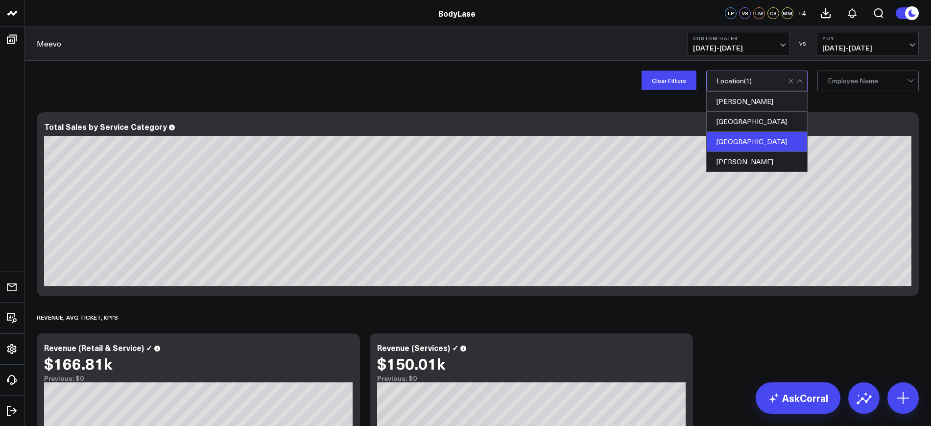
click at [674, 78] on button "Clear Filters" at bounding box center [669, 81] width 55 height 20
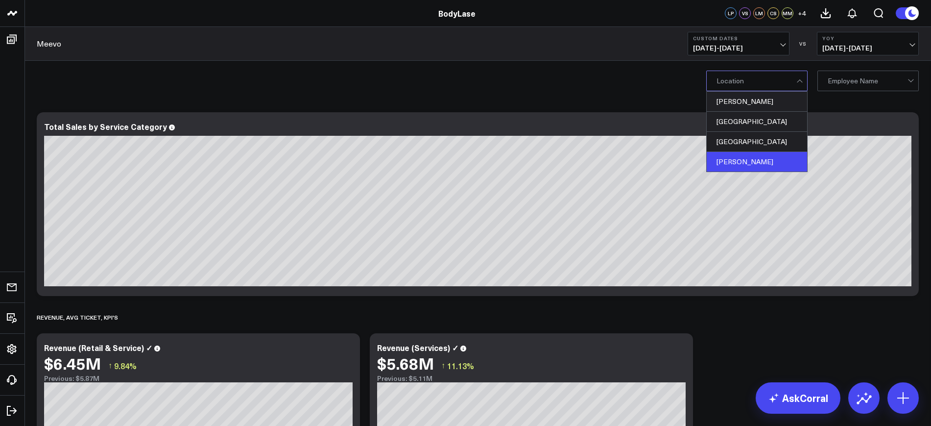
click at [726, 154] on div "Clayton" at bounding box center [757, 162] width 100 height 20
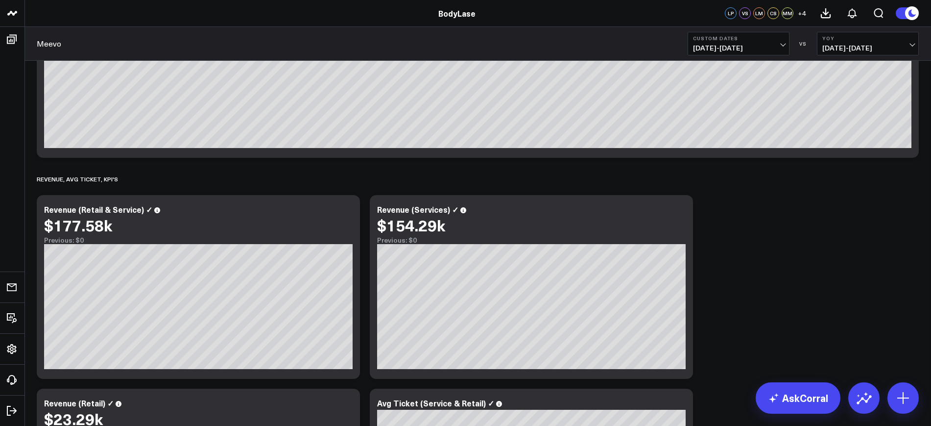
scroll to position [123, 0]
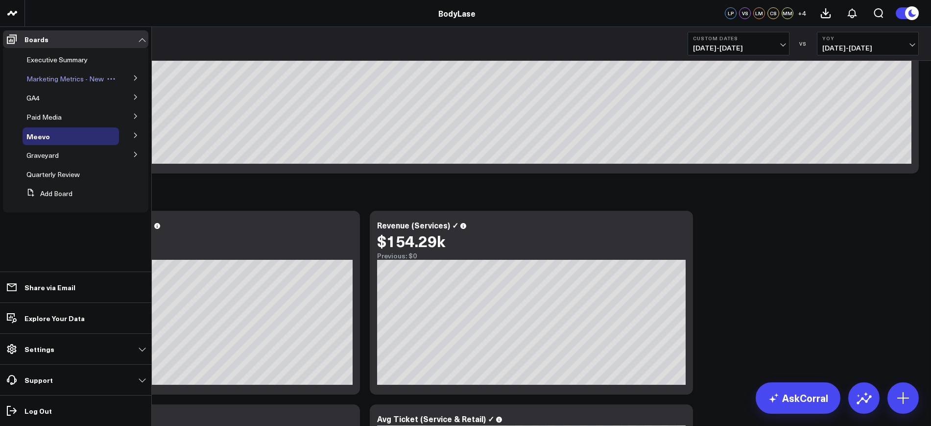
click at [66, 76] on span "Marketing Metrics - New" at bounding box center [64, 78] width 77 height 9
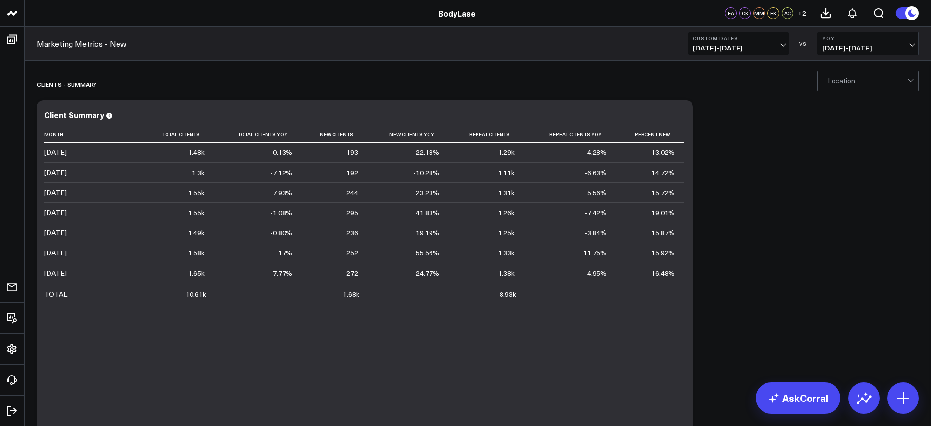
click at [877, 82] on div at bounding box center [868, 81] width 80 height 20
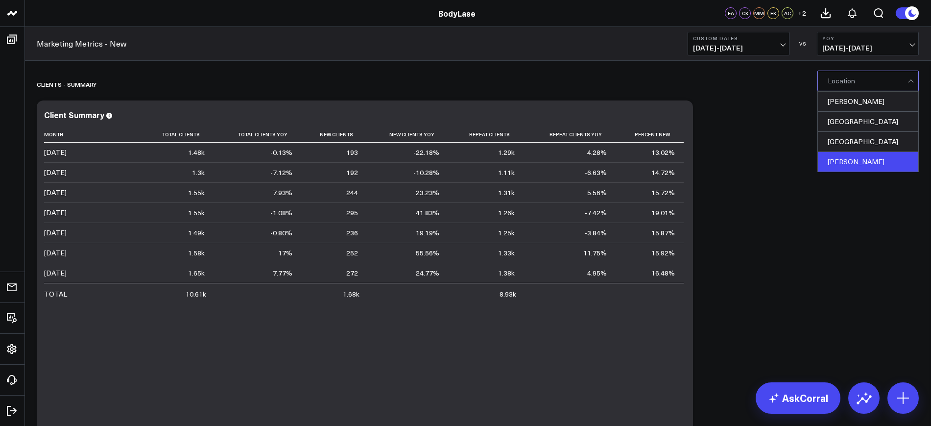
click at [865, 162] on div "Clayton" at bounding box center [868, 162] width 100 height 20
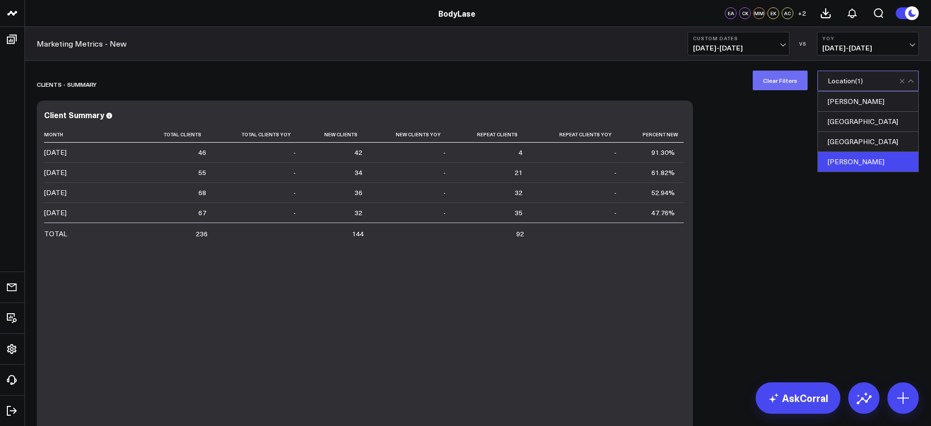
click at [777, 83] on button "Clear Filters" at bounding box center [780, 81] width 55 height 20
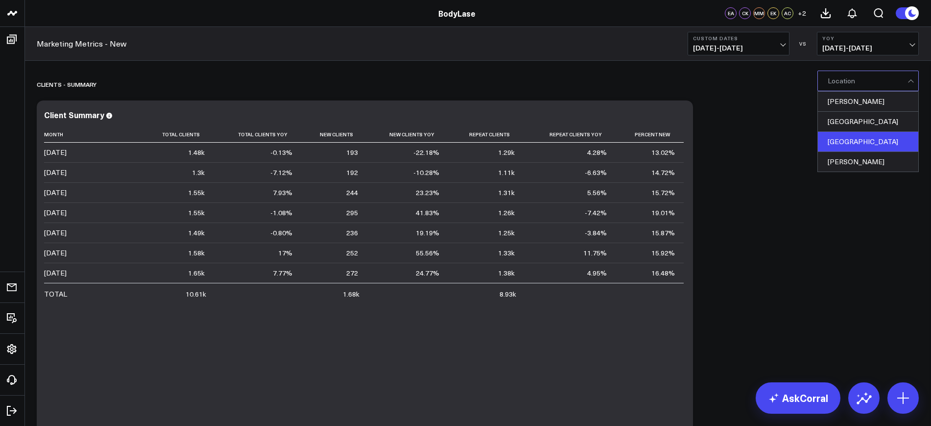
click at [834, 140] on div "[GEOGRAPHIC_DATA]" at bounding box center [868, 142] width 100 height 20
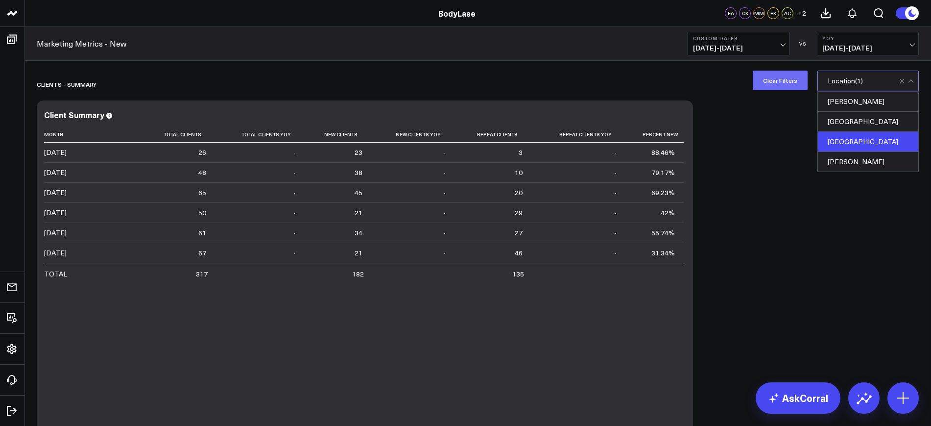
click at [780, 80] on button "Clear Filters" at bounding box center [780, 81] width 55 height 20
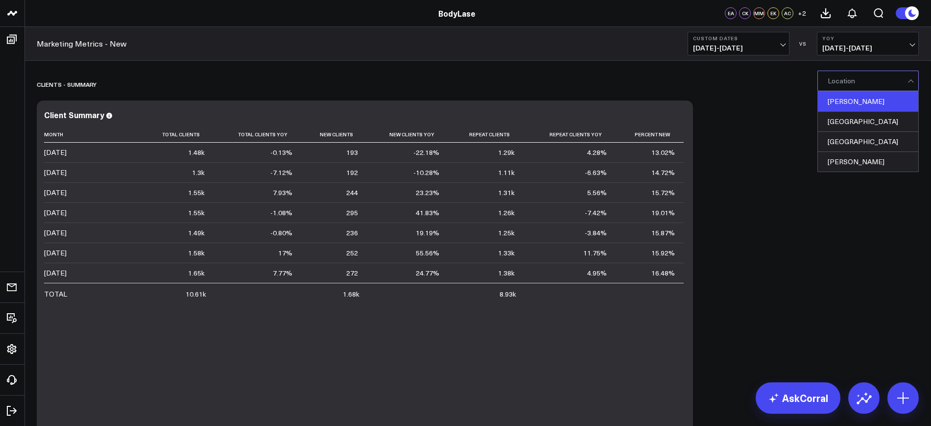
click at [839, 99] on div "[PERSON_NAME]" at bounding box center [868, 102] width 100 height 20
drag, startPoint x: 784, startPoint y: 73, endPoint x: 685, endPoint y: 117, distance: 108.2
click at [784, 74] on button "Clear Filters" at bounding box center [780, 81] width 55 height 20
click at [848, 116] on div "[GEOGRAPHIC_DATA]" at bounding box center [868, 122] width 100 height 20
